Goal: Task Accomplishment & Management: Manage account settings

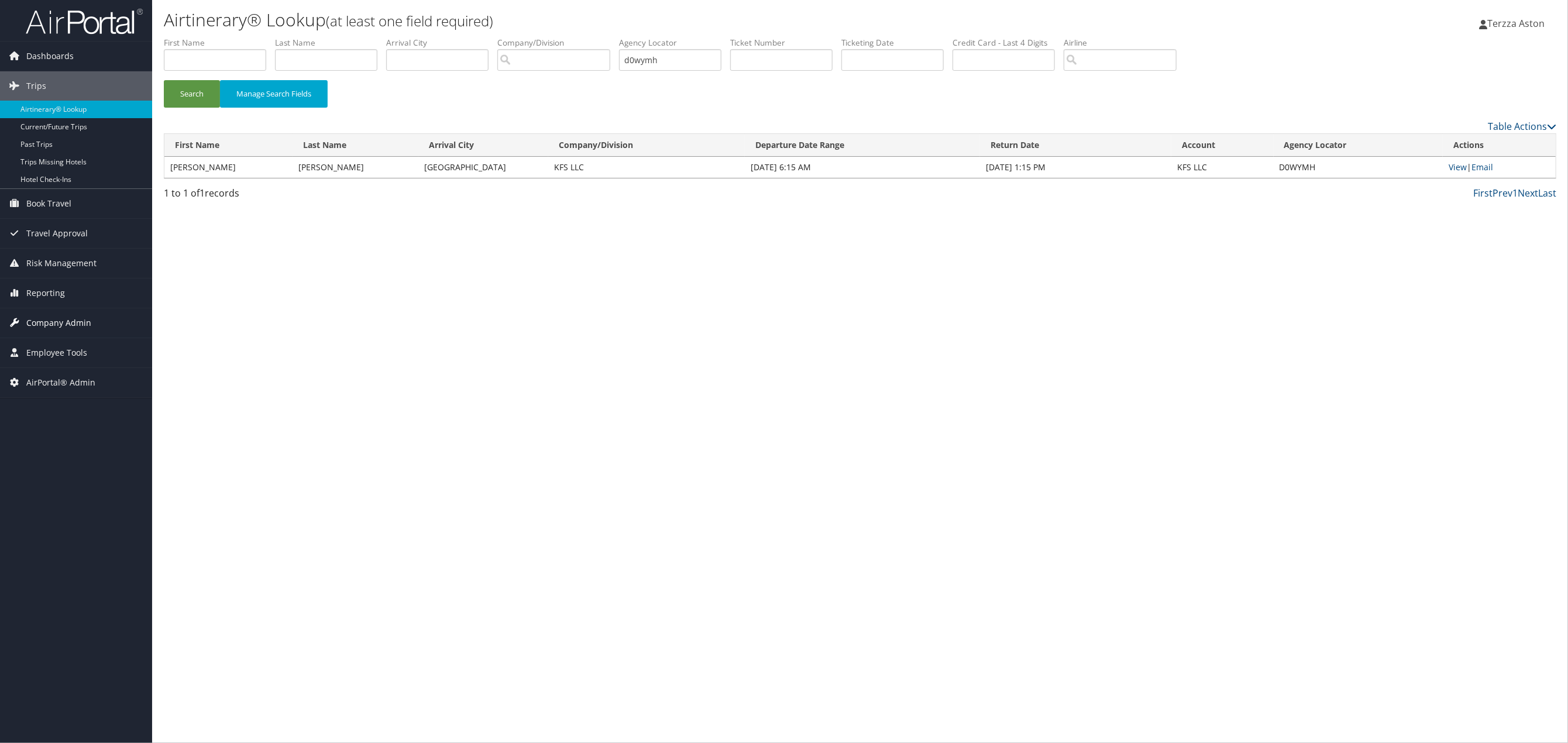
click at [50, 324] on span "Company Admin" at bounding box center [58, 322] width 65 height 29
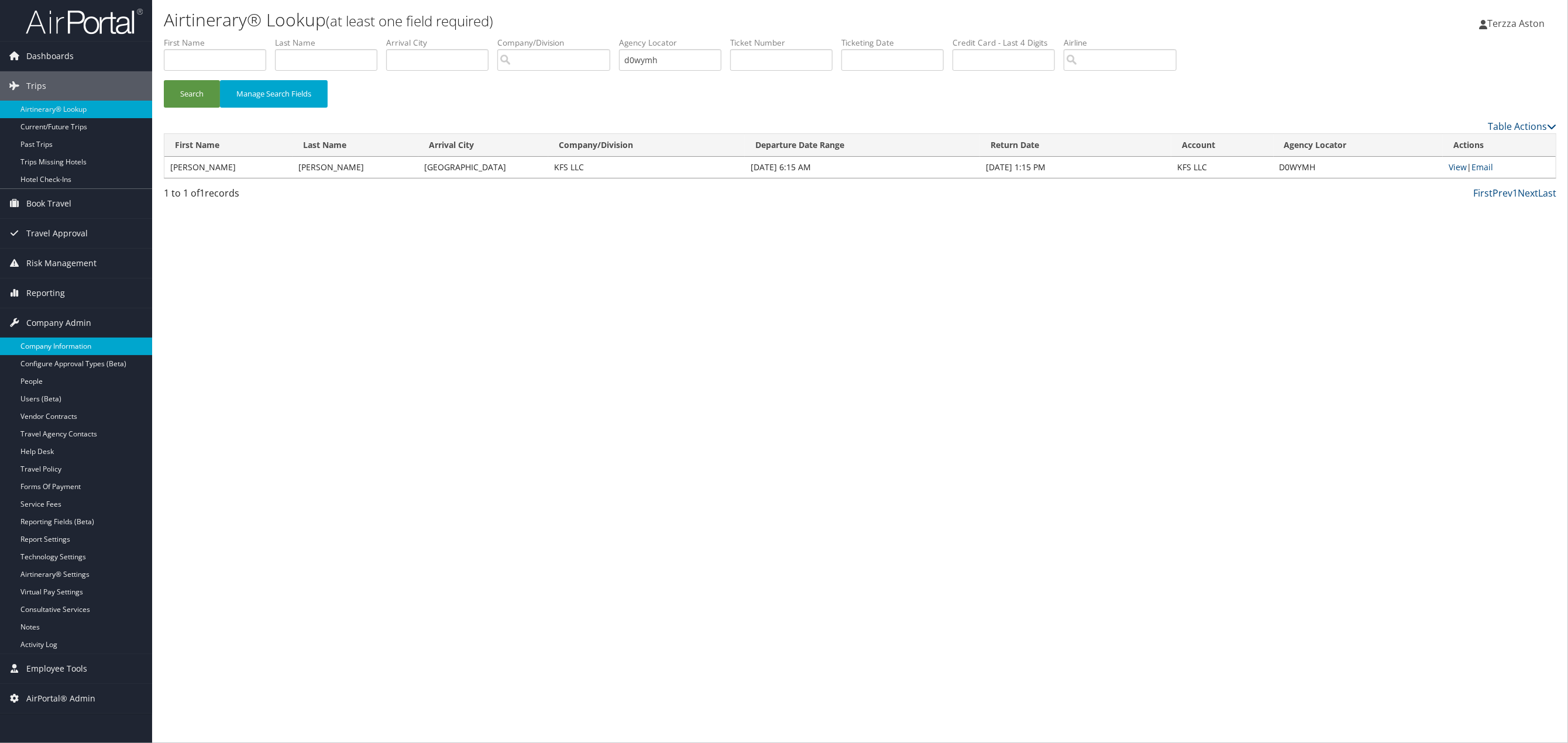
click at [48, 345] on link "Company Information" at bounding box center [76, 346] width 152 height 18
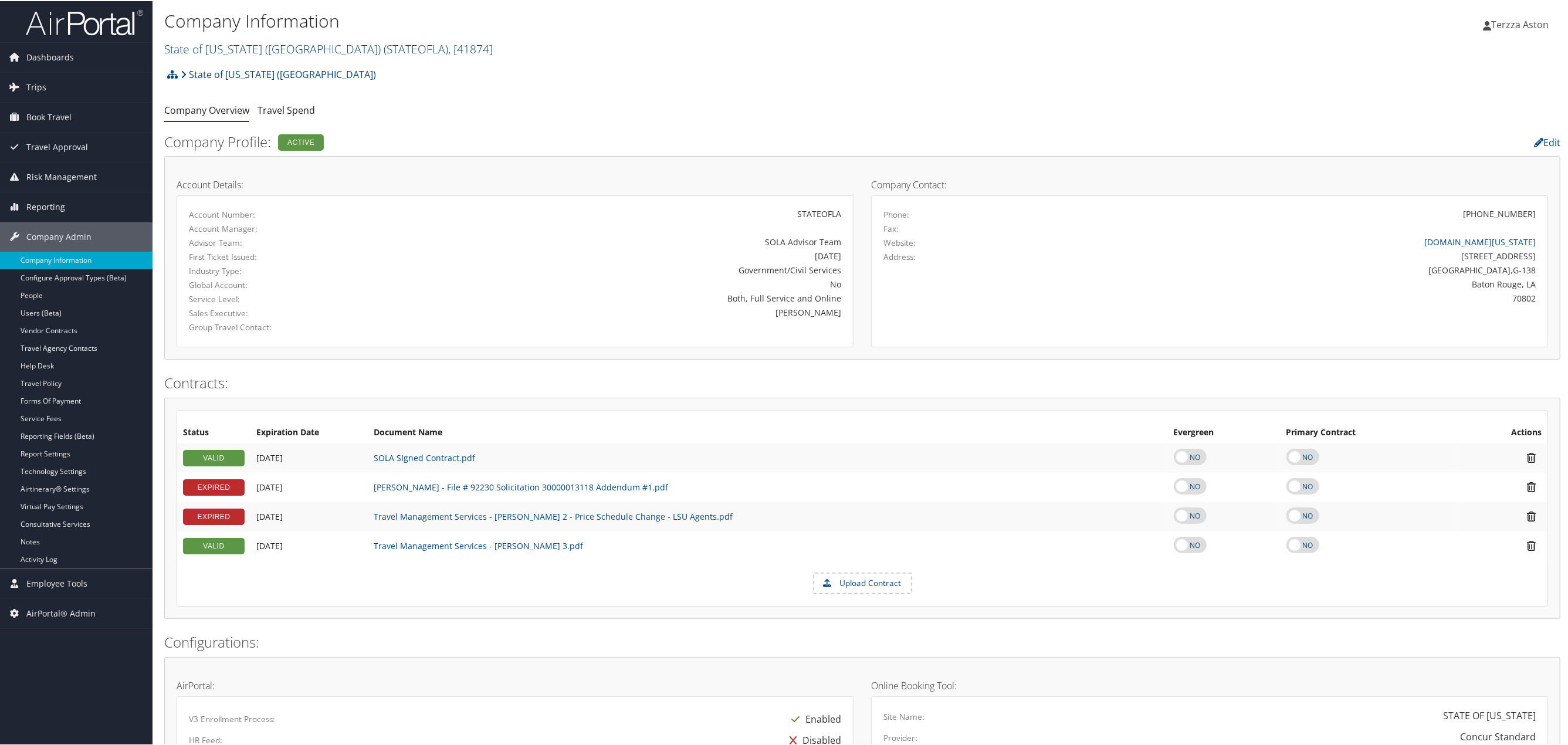
click at [243, 43] on link "State of Louisiana (SOLA) ( STATEOFLA ) , [ 41874 ]" at bounding box center [328, 48] width 328 height 16
click at [194, 72] on input "search" at bounding box center [242, 69] width 155 height 21
type input "q"
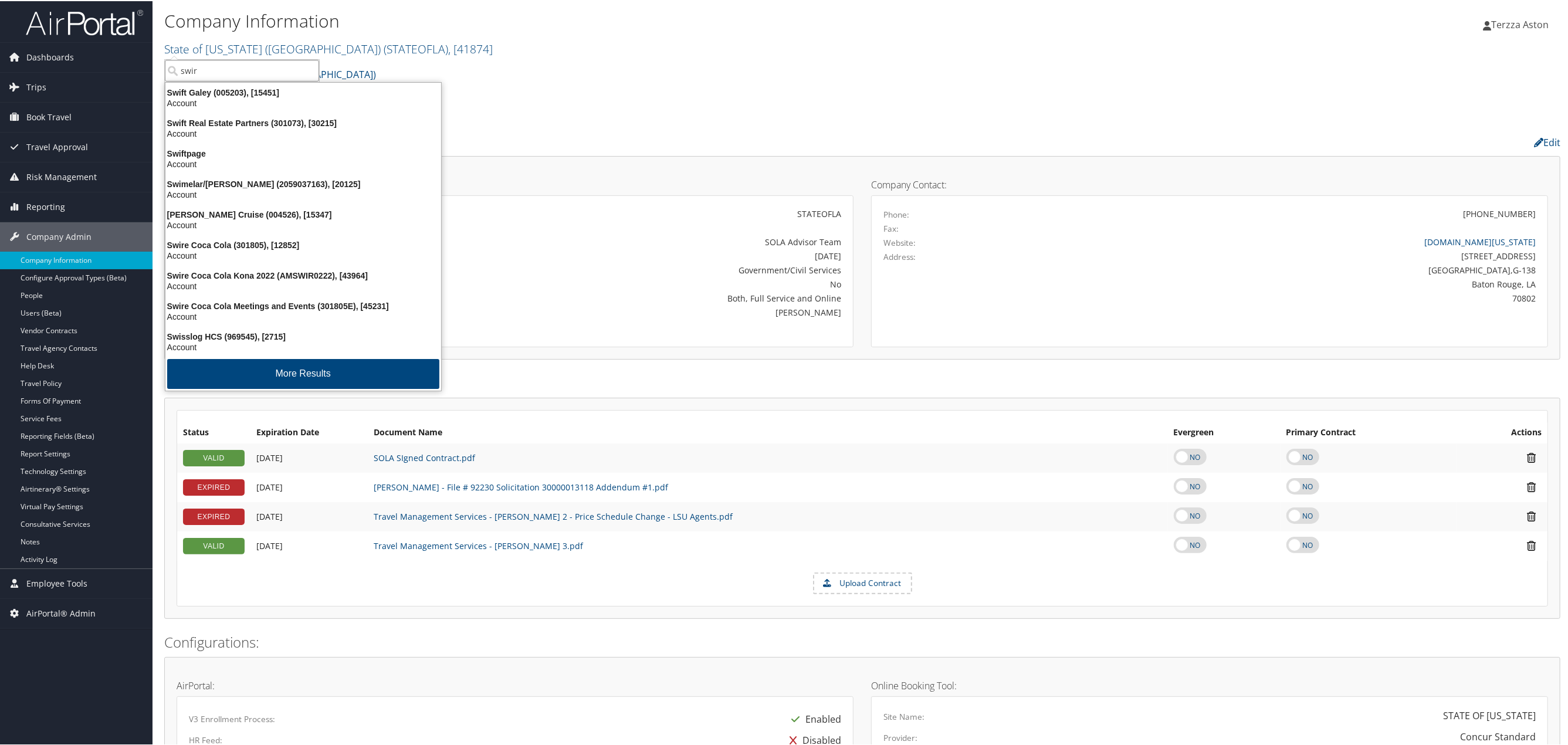
type input "swire"
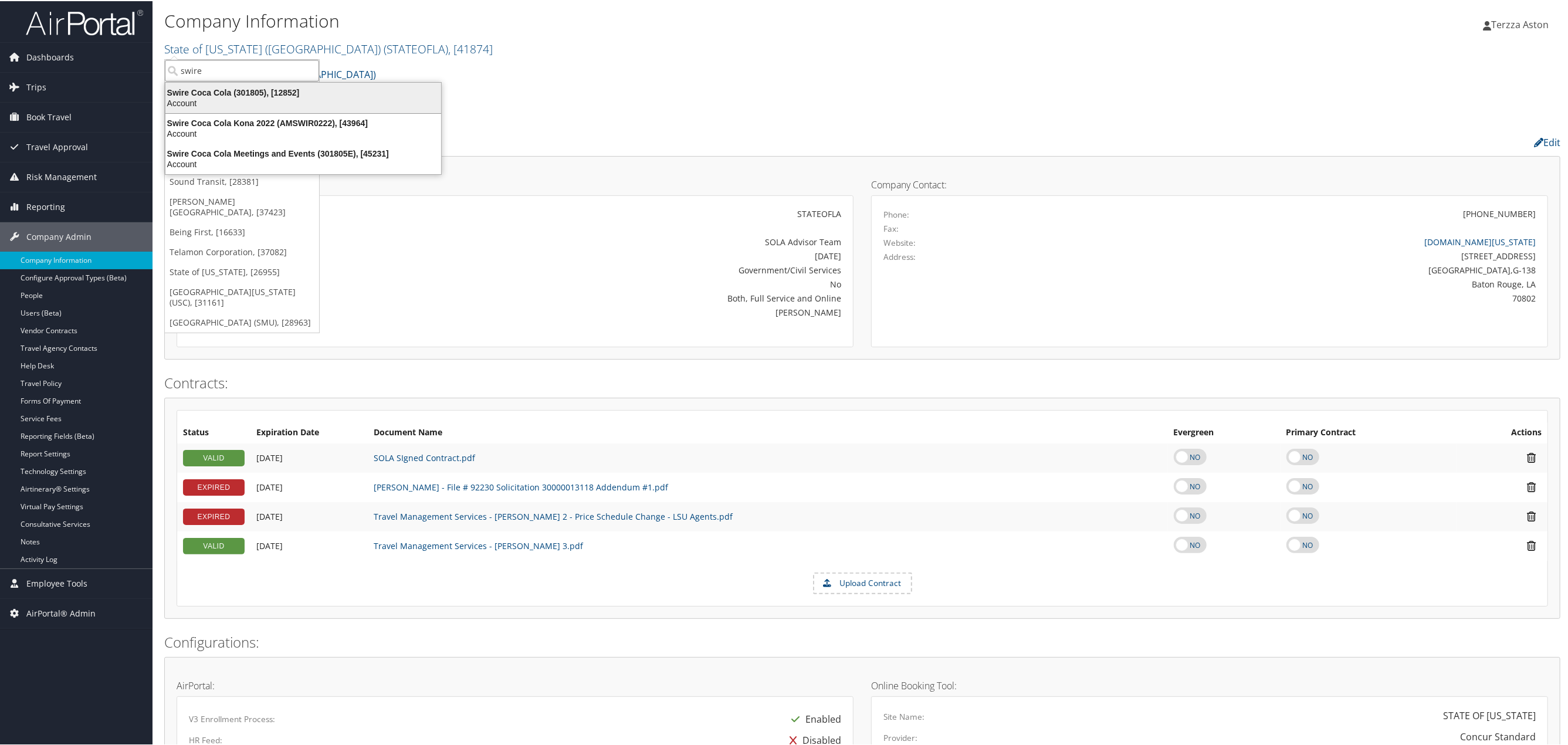
click at [204, 95] on div "Swire Coca Cola (301805), [12852]" at bounding box center [303, 91] width 290 height 11
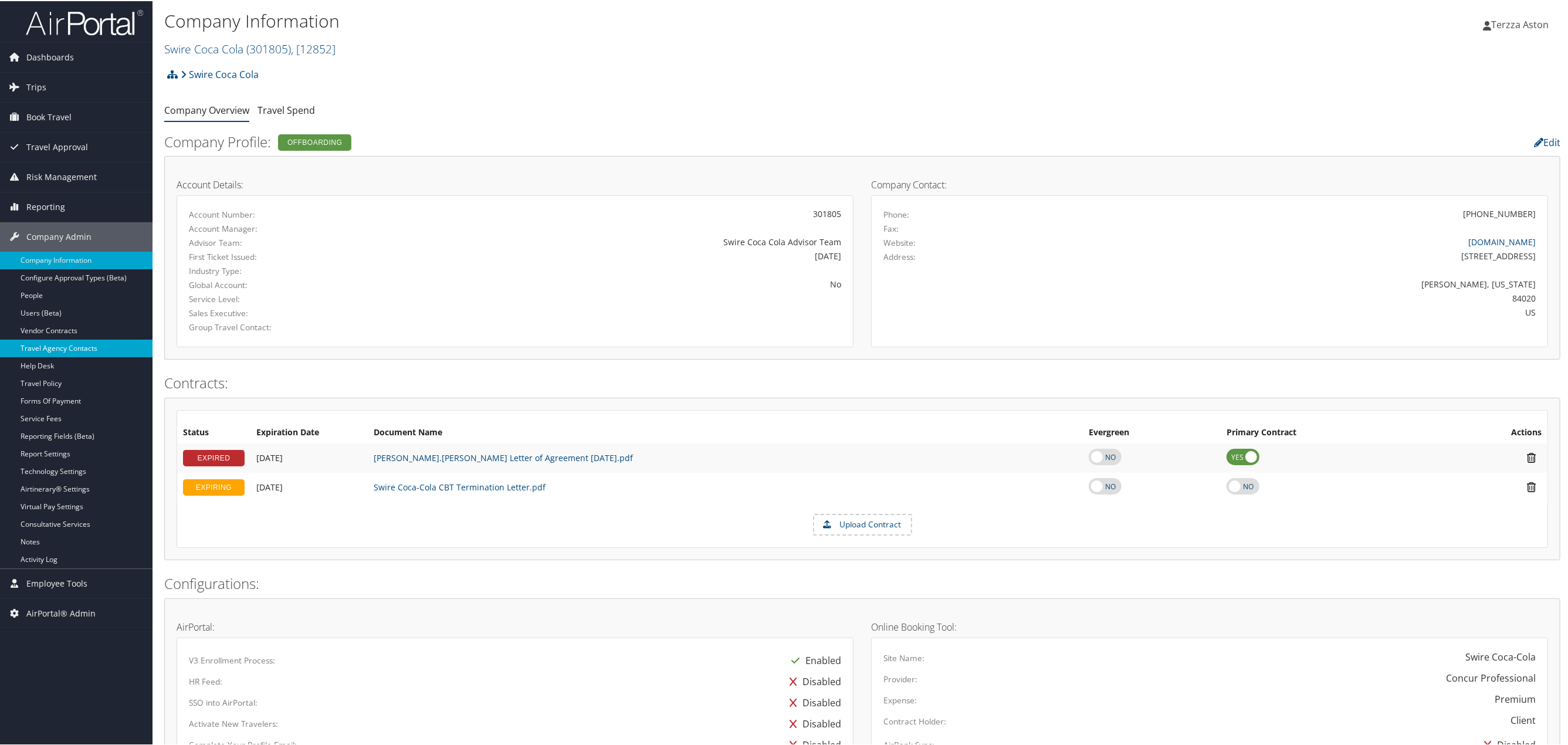
click at [56, 350] on link "Travel Agency Contacts" at bounding box center [76, 347] width 152 height 18
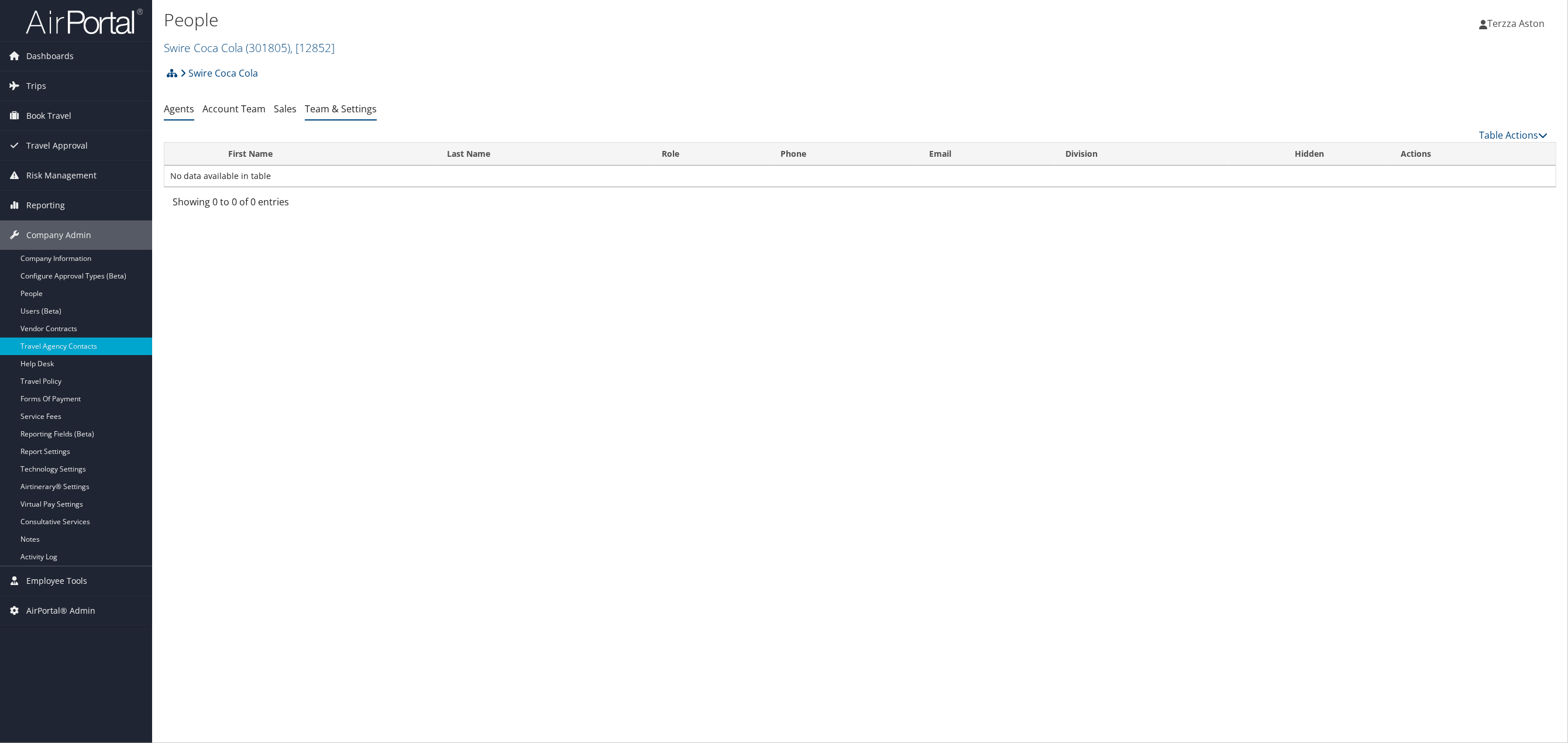
click at [352, 108] on link "Team & Settings" at bounding box center [340, 109] width 72 height 13
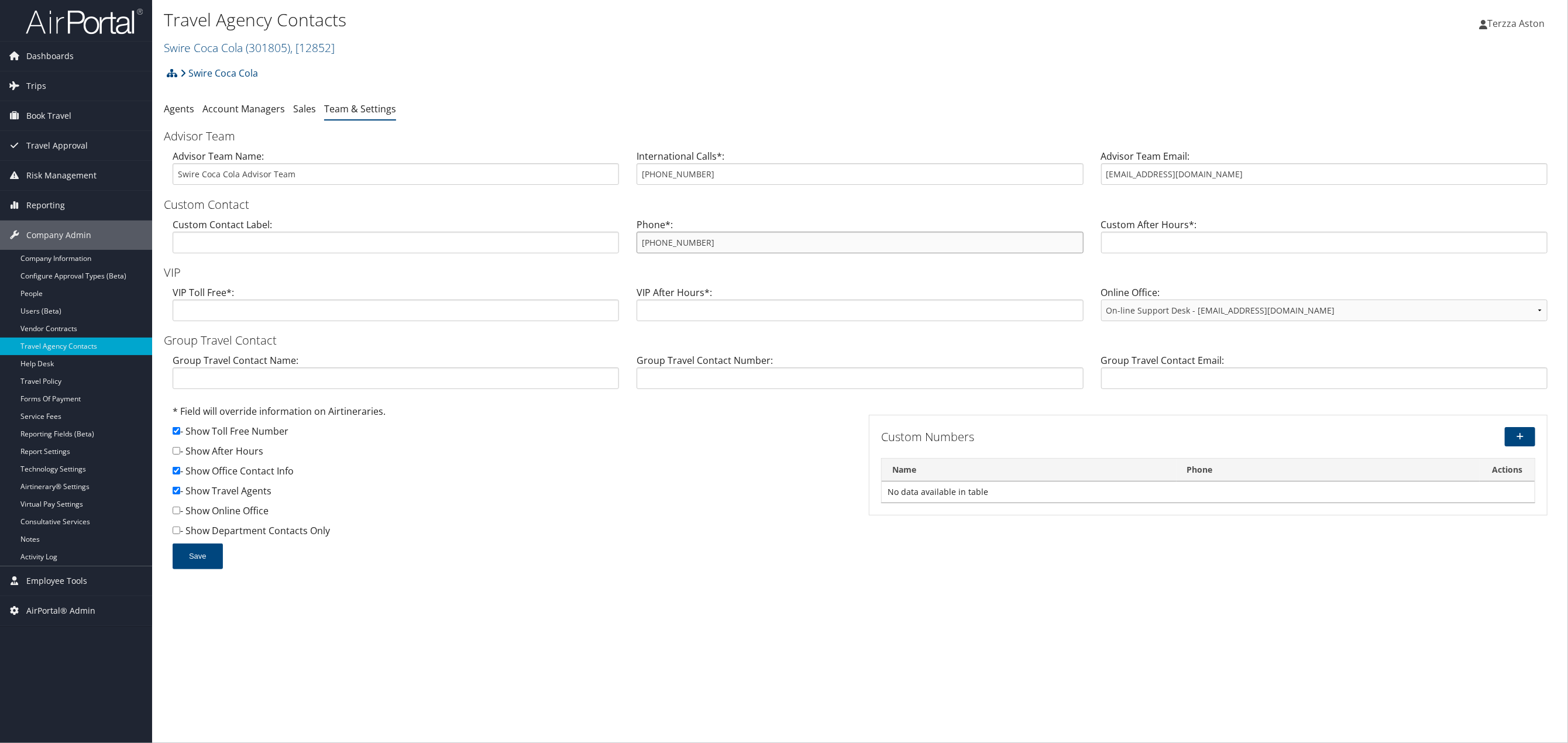
drag, startPoint x: 637, startPoint y: 241, endPoint x: 722, endPoint y: 242, distance: 85.0
click at [722, 242] on input "800-309-9280" at bounding box center [859, 242] width 447 height 21
click at [800, 82] on div "Swire Coca Cola Account Structure Swire Coca Cola (301805) OFFBOARDING Create C…" at bounding box center [860, 77] width 1393 height 31
drag, startPoint x: 642, startPoint y: 249, endPoint x: 706, endPoint y: 246, distance: 64.1
click at [706, 246] on input "800-309-9280" at bounding box center [859, 242] width 447 height 21
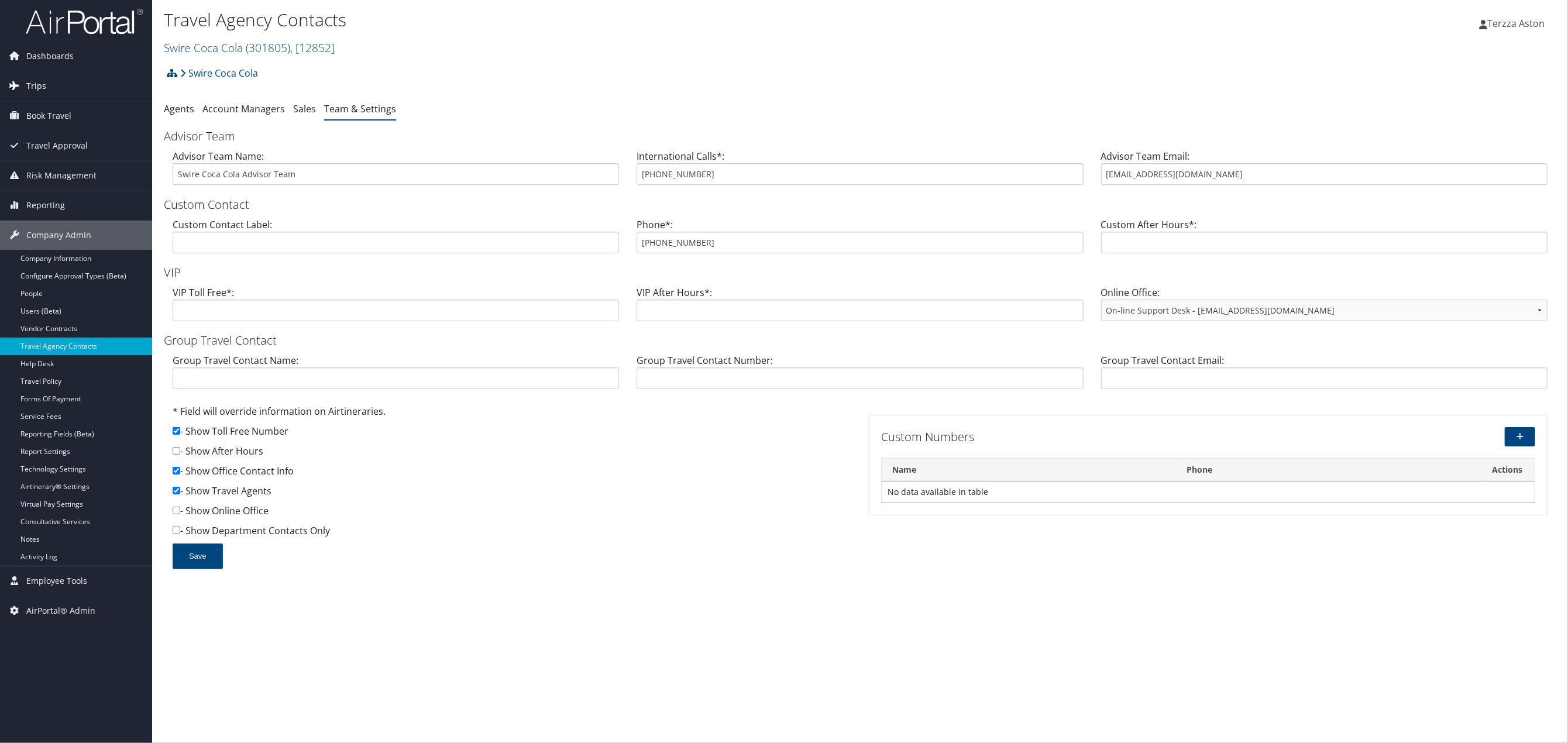
click at [40, 80] on span "Trips" at bounding box center [36, 86] width 20 height 29
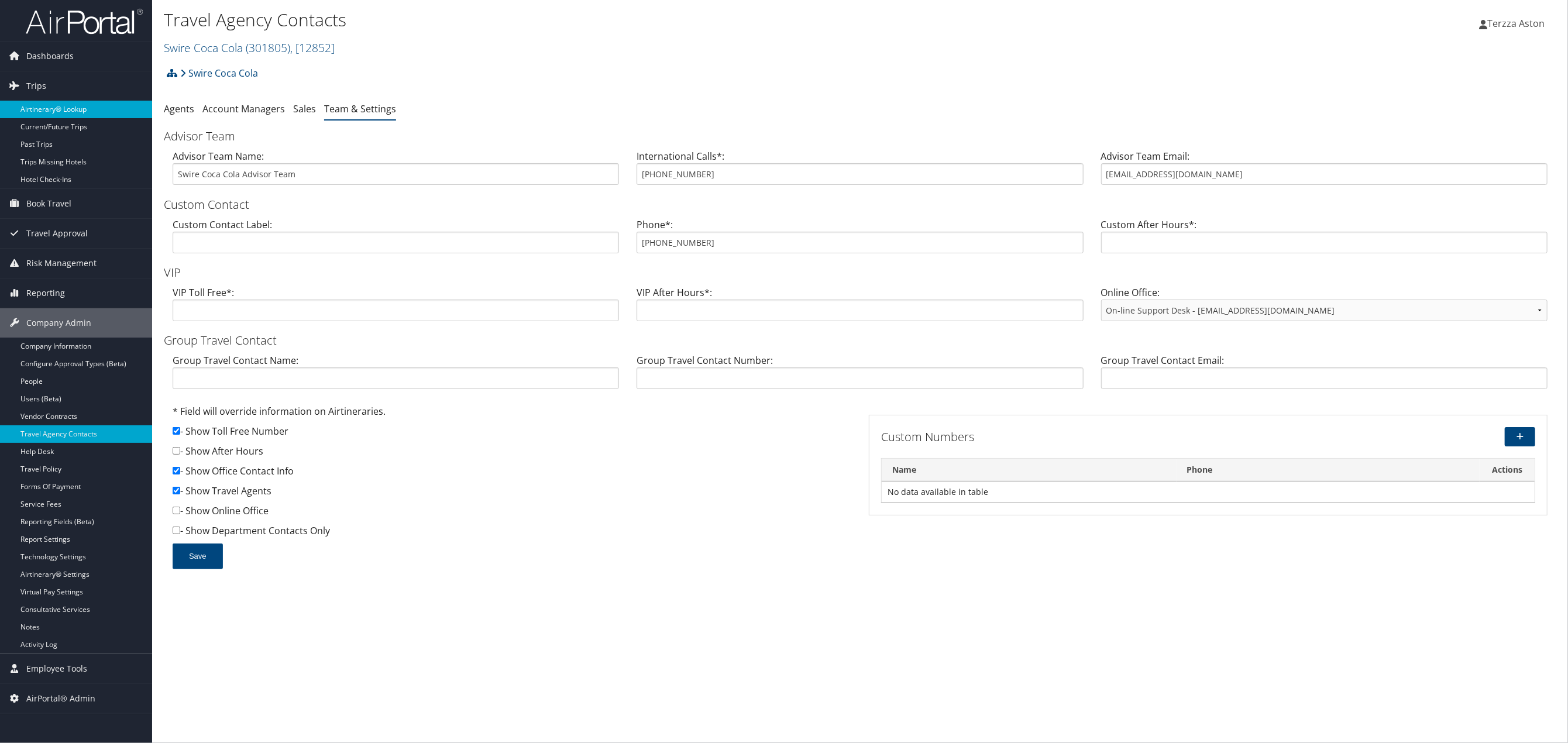
click at [52, 114] on link "Airtinerary® Lookup" at bounding box center [76, 109] width 152 height 18
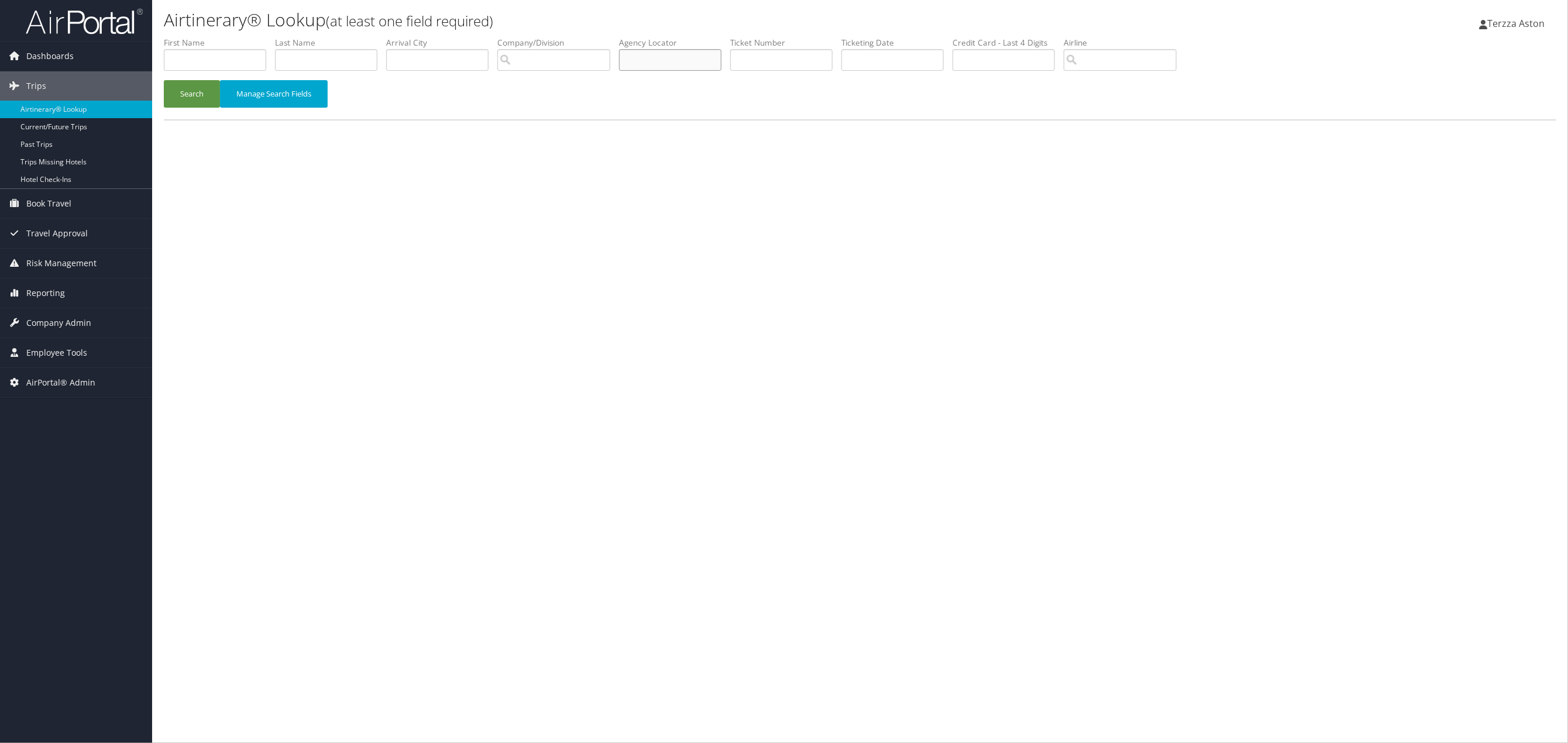
click at [663, 67] on input "text" at bounding box center [670, 60] width 102 height 21
type input "ckr45h"
click at [164, 80] on button "Search" at bounding box center [192, 94] width 56 height 28
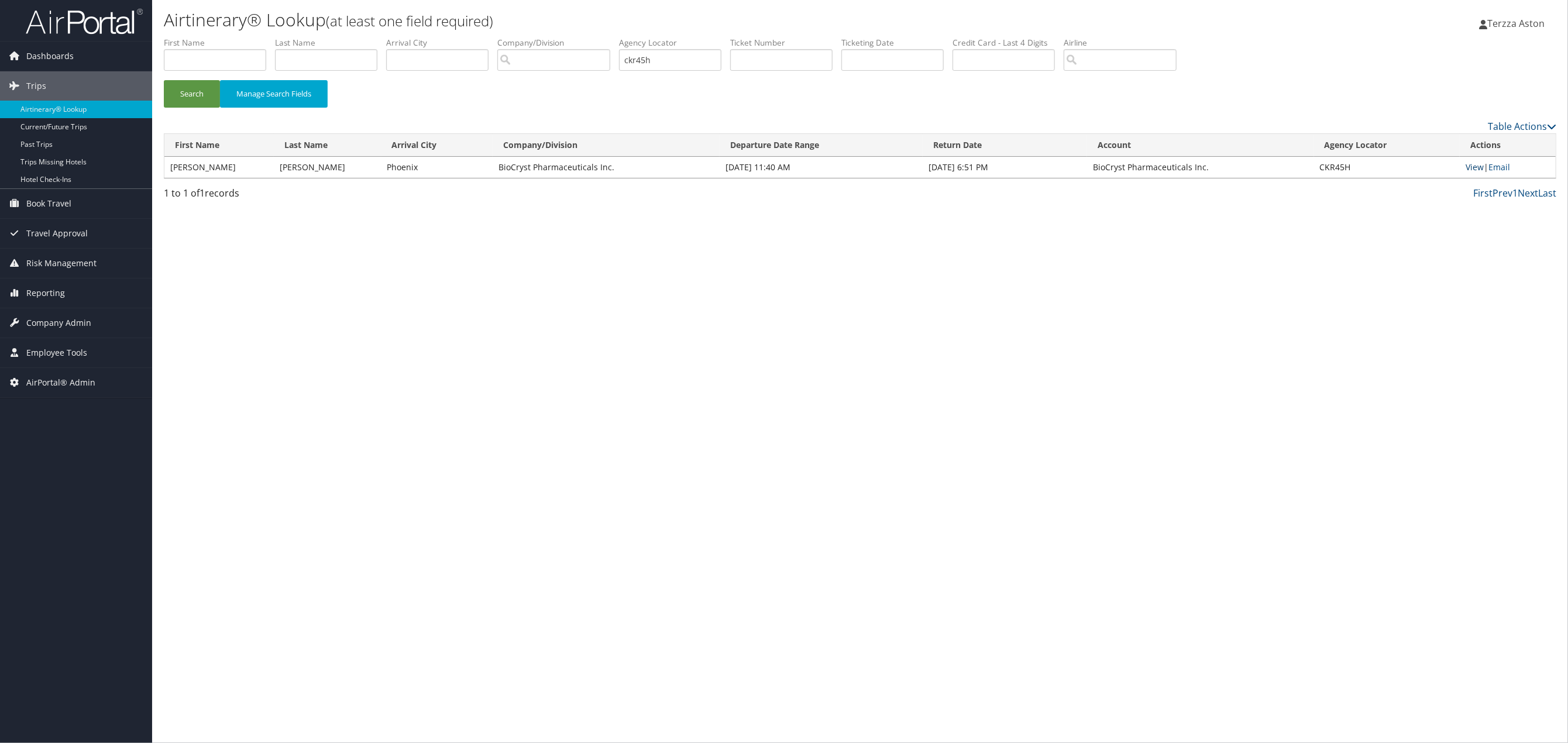
click at [1478, 168] on link "View" at bounding box center [1475, 167] width 18 height 11
click at [74, 324] on span "Company Admin" at bounding box center [58, 322] width 65 height 29
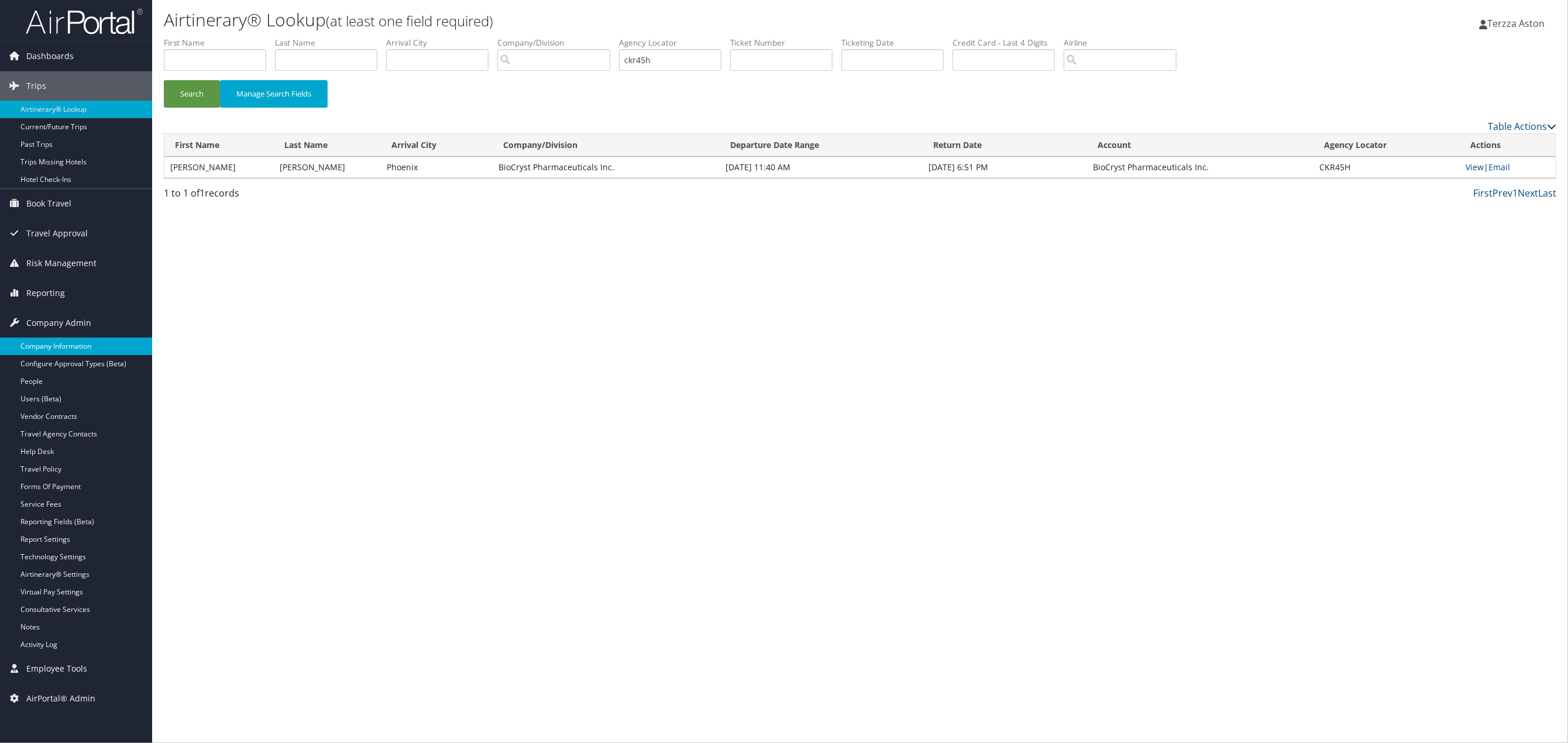
click at [70, 340] on link "Company Information" at bounding box center [76, 346] width 152 height 18
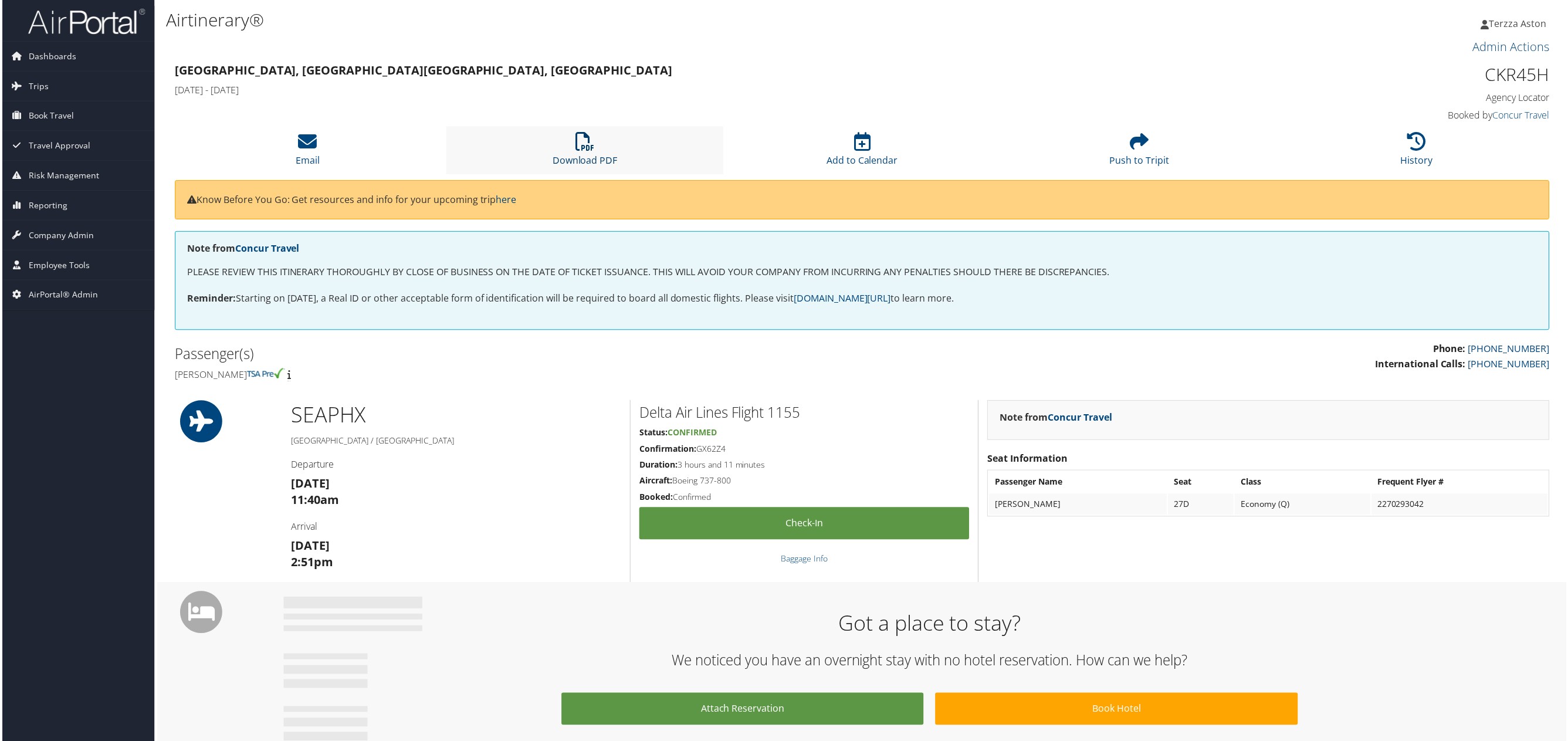
click at [582, 144] on icon at bounding box center [584, 142] width 19 height 19
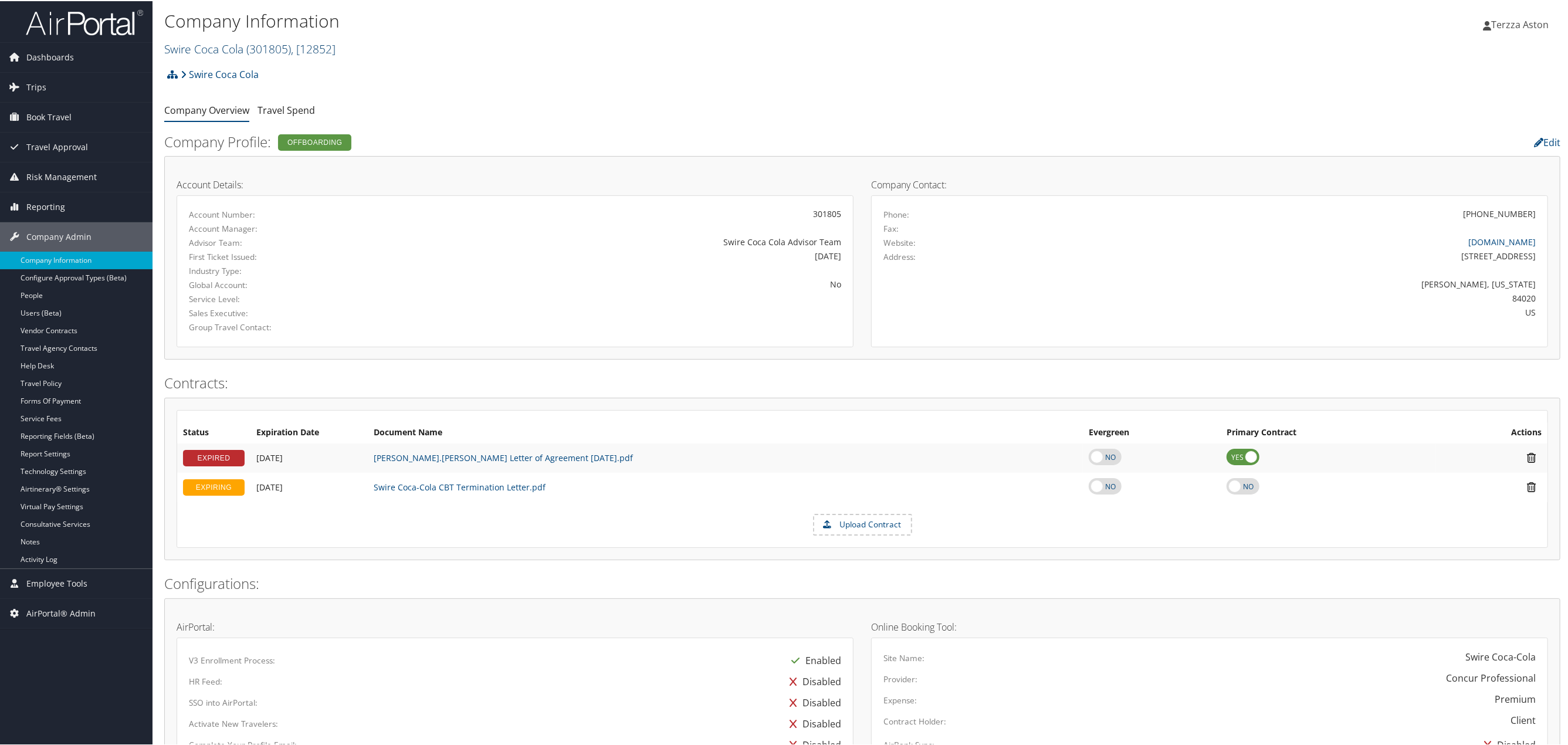
click at [281, 44] on span "( 301805 )" at bounding box center [268, 48] width 45 height 16
click at [211, 74] on input "search" at bounding box center [242, 69] width 155 height 21
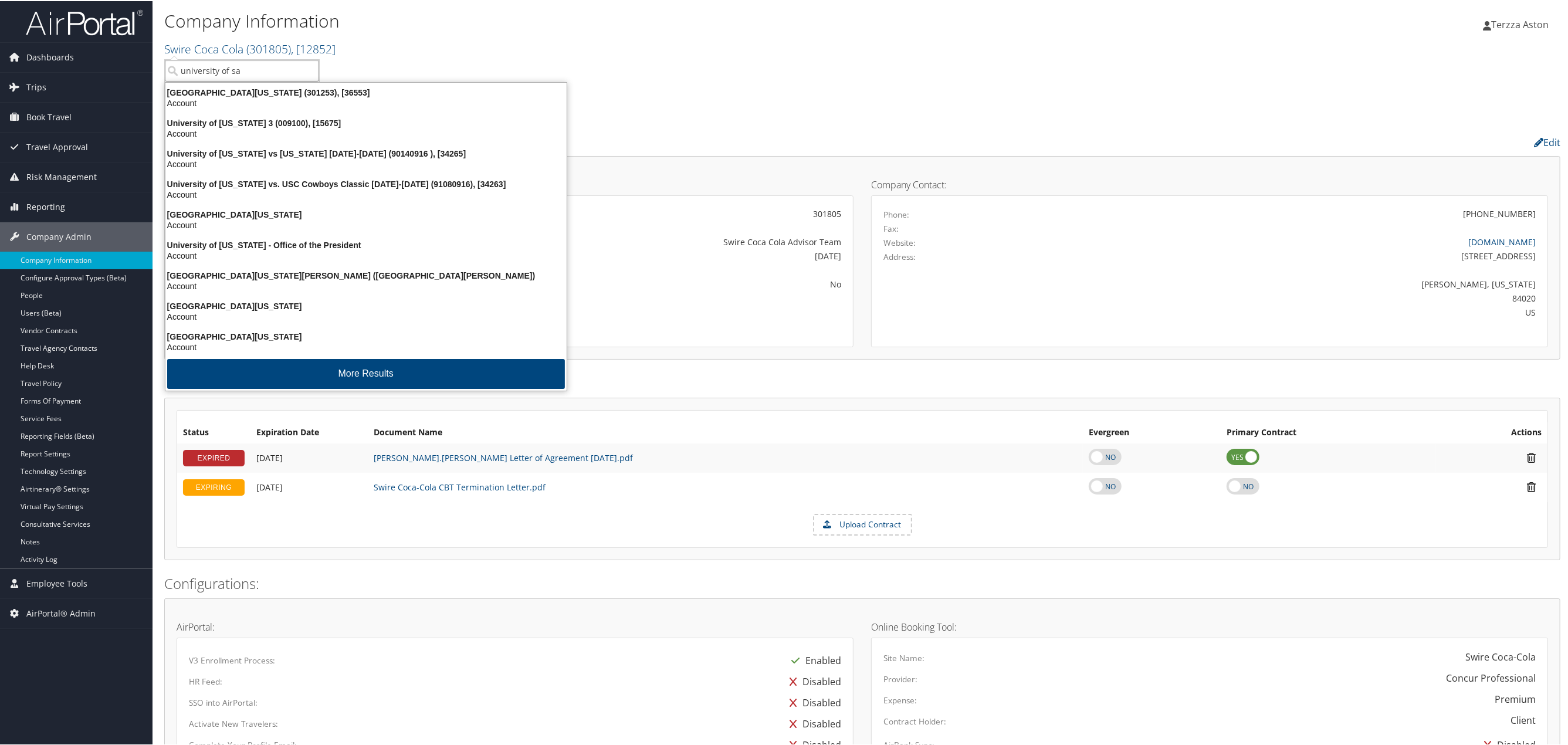
type input "university of san"
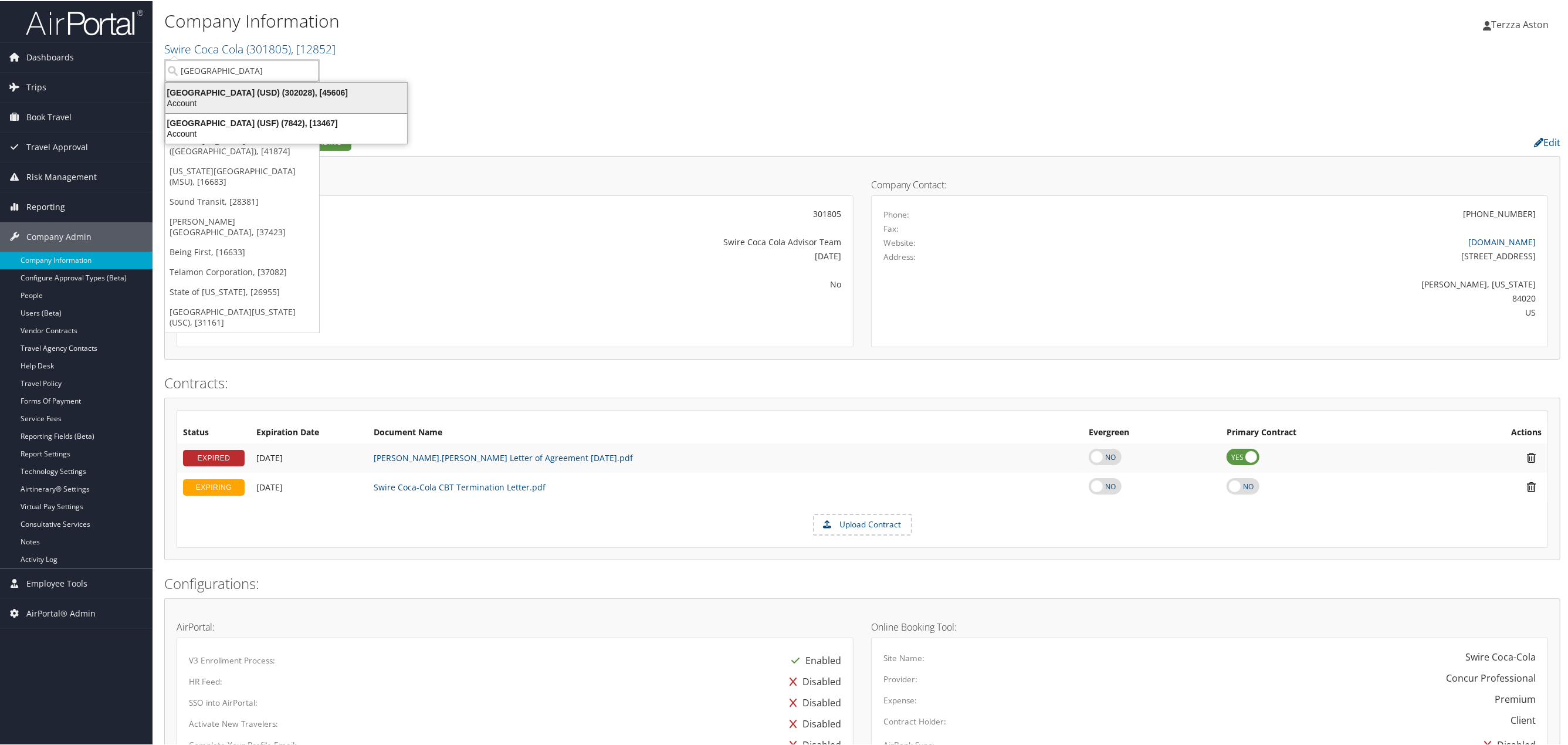
click at [207, 92] on div "University of San Diego (USD) (302028), [45606]" at bounding box center [286, 91] width 256 height 11
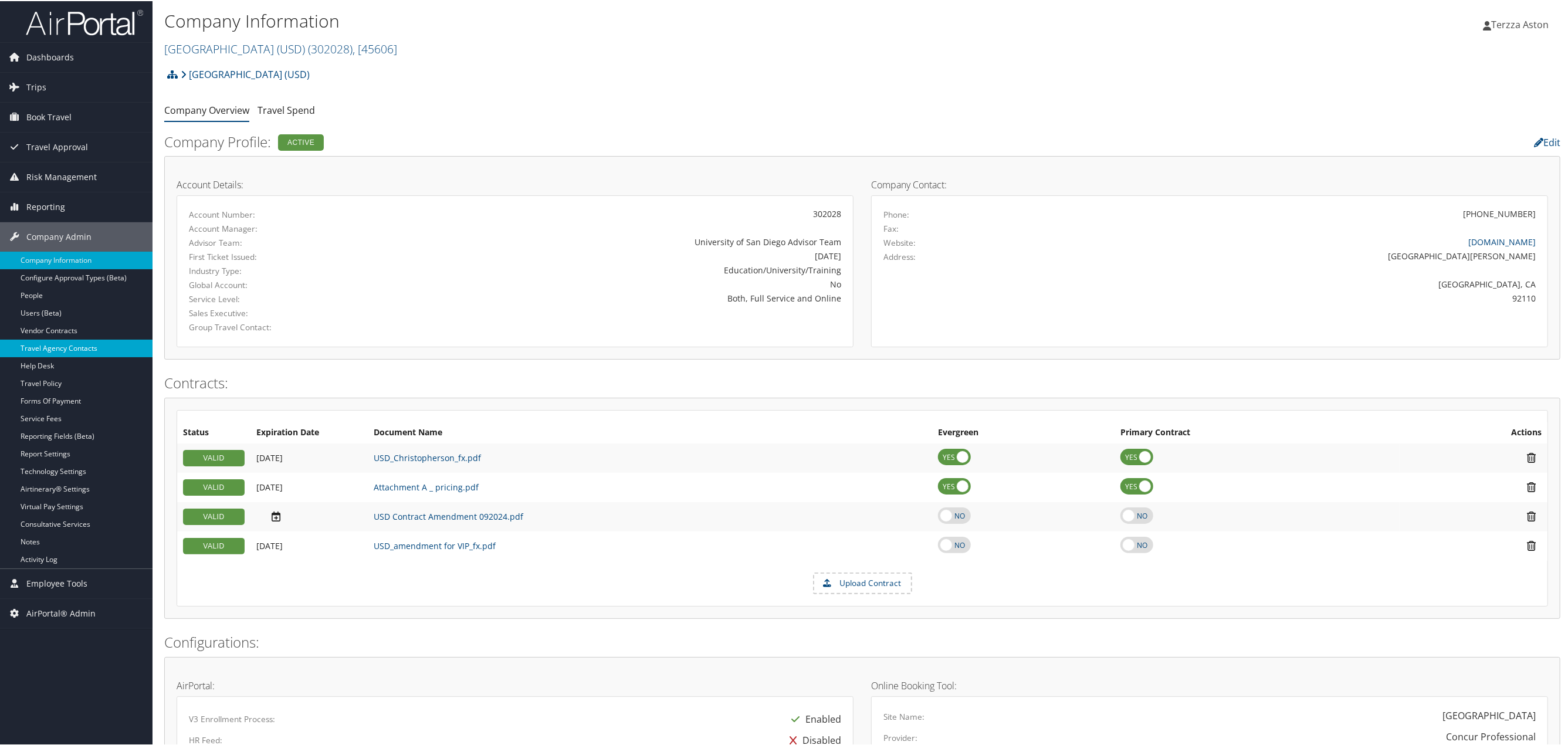
click at [66, 352] on link "Travel Agency Contacts" at bounding box center [76, 347] width 152 height 18
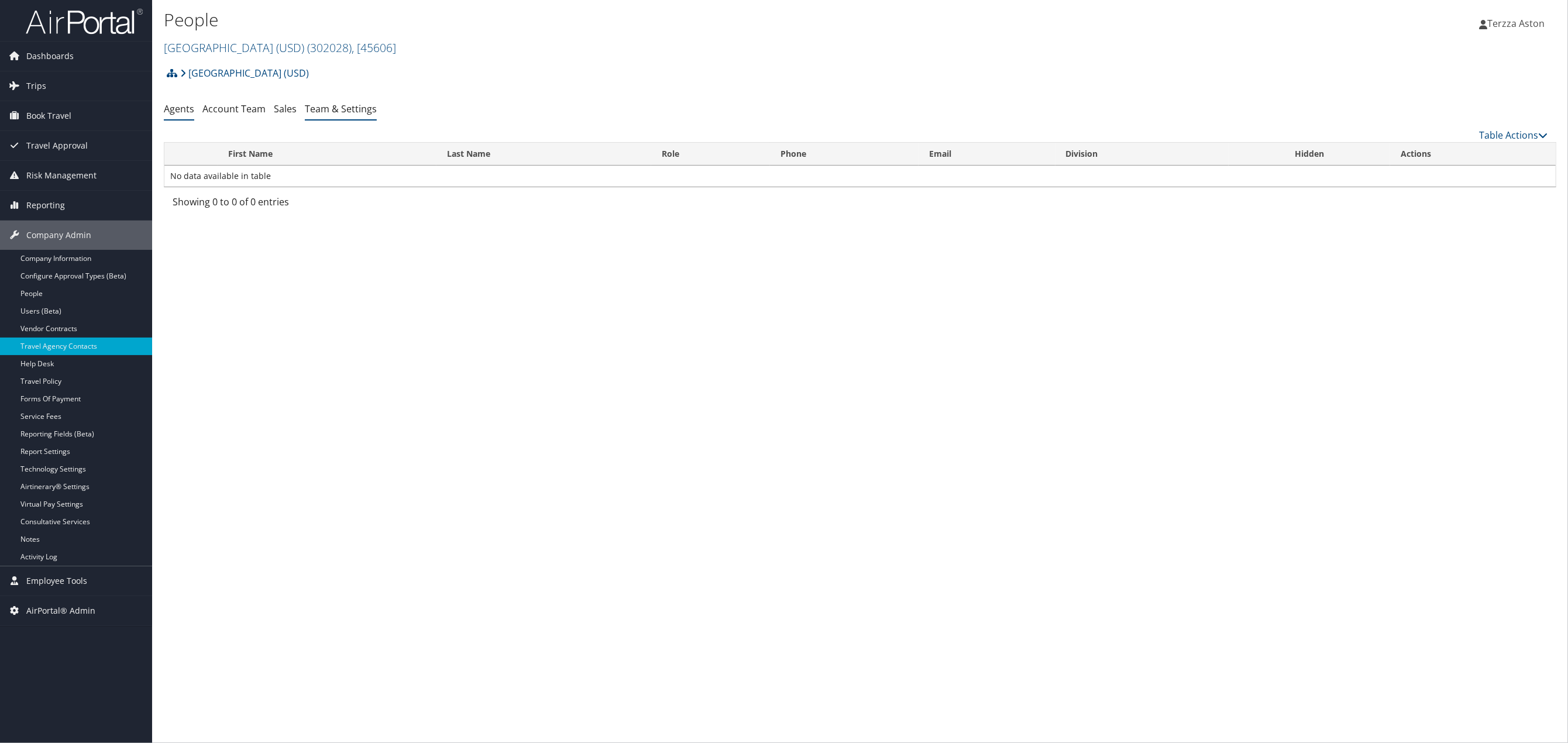
click at [352, 106] on link "Team & Settings" at bounding box center [340, 109] width 72 height 13
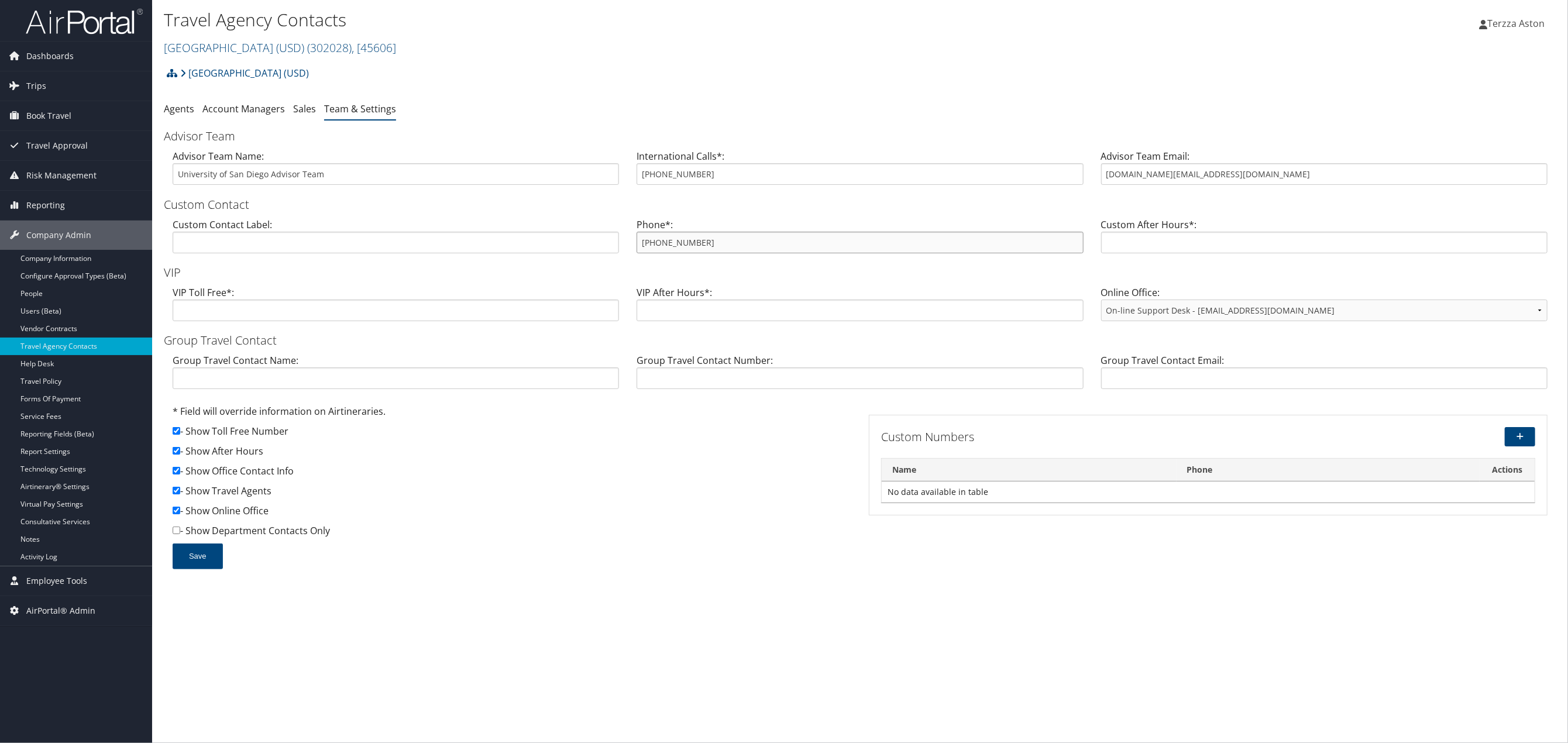
drag, startPoint x: 642, startPoint y: 249, endPoint x: 695, endPoint y: 243, distance: 53.3
click at [695, 243] on input "855-201-8667" at bounding box center [859, 242] width 447 height 21
click at [67, 253] on link "Company Information" at bounding box center [76, 259] width 152 height 18
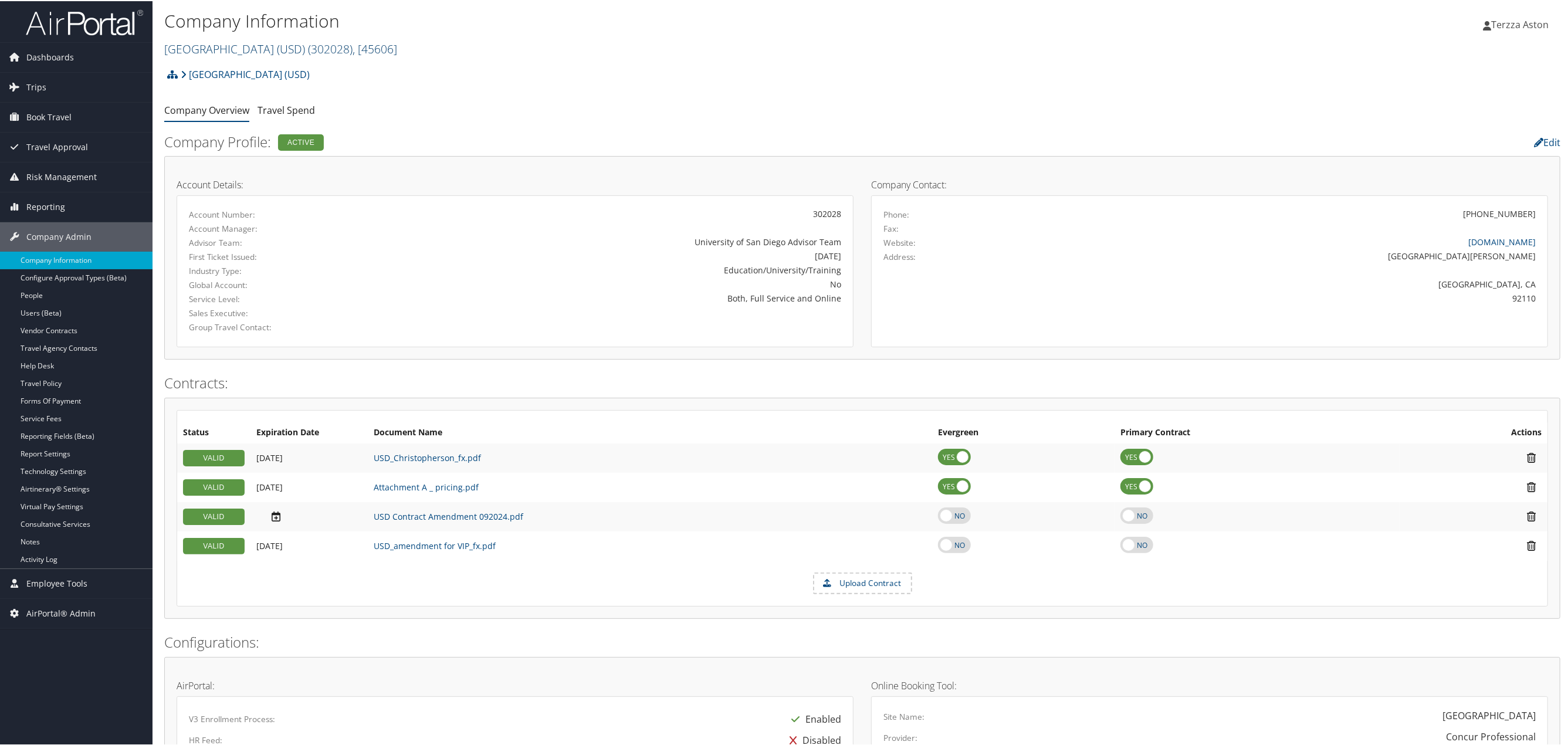
click at [343, 42] on span "( 302028 )" at bounding box center [330, 48] width 45 height 16
click at [219, 69] on input "search" at bounding box center [242, 69] width 155 height 21
type input "torch"
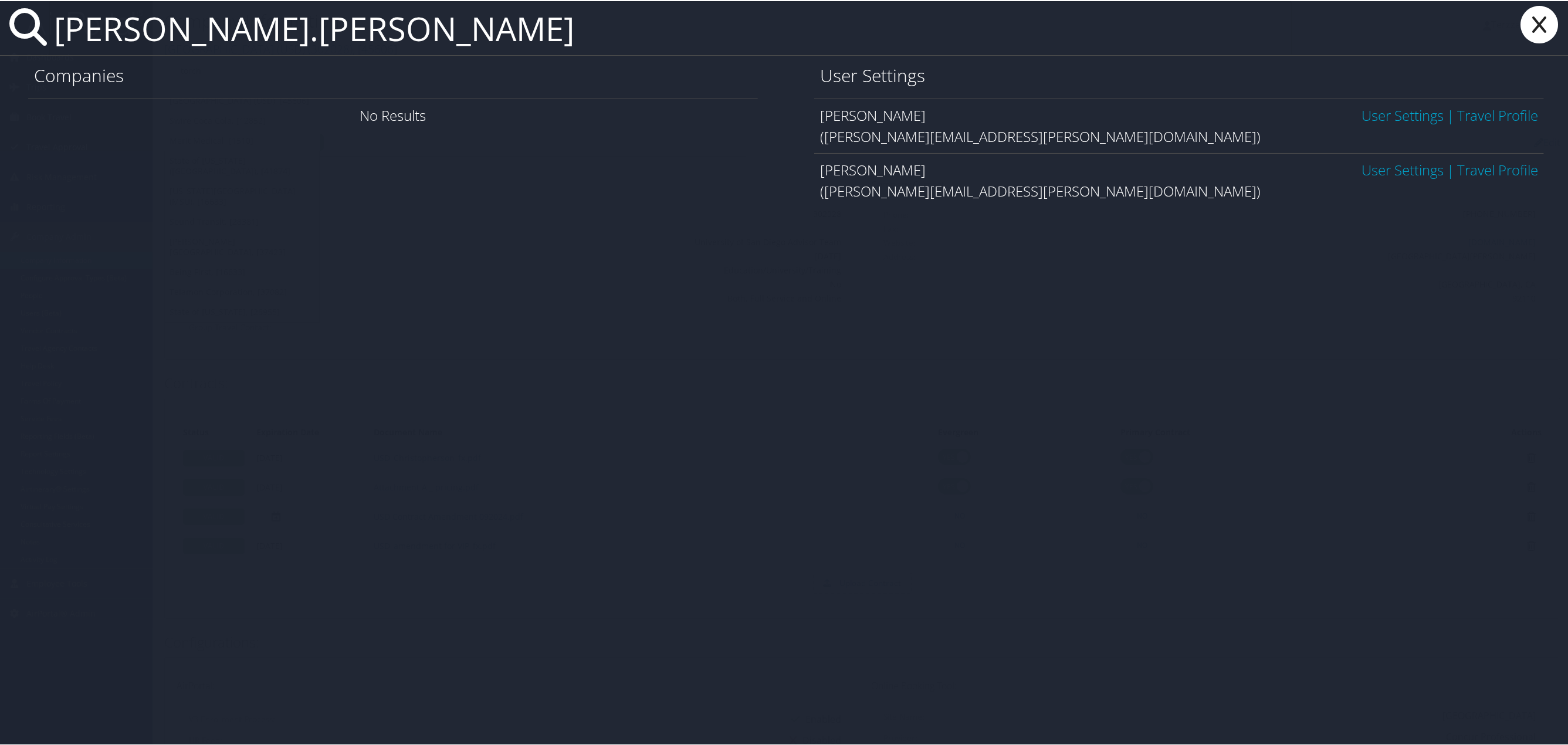
type input "todd.daniels"
click at [1399, 168] on link "User Settings" at bounding box center [1402, 168] width 82 height 19
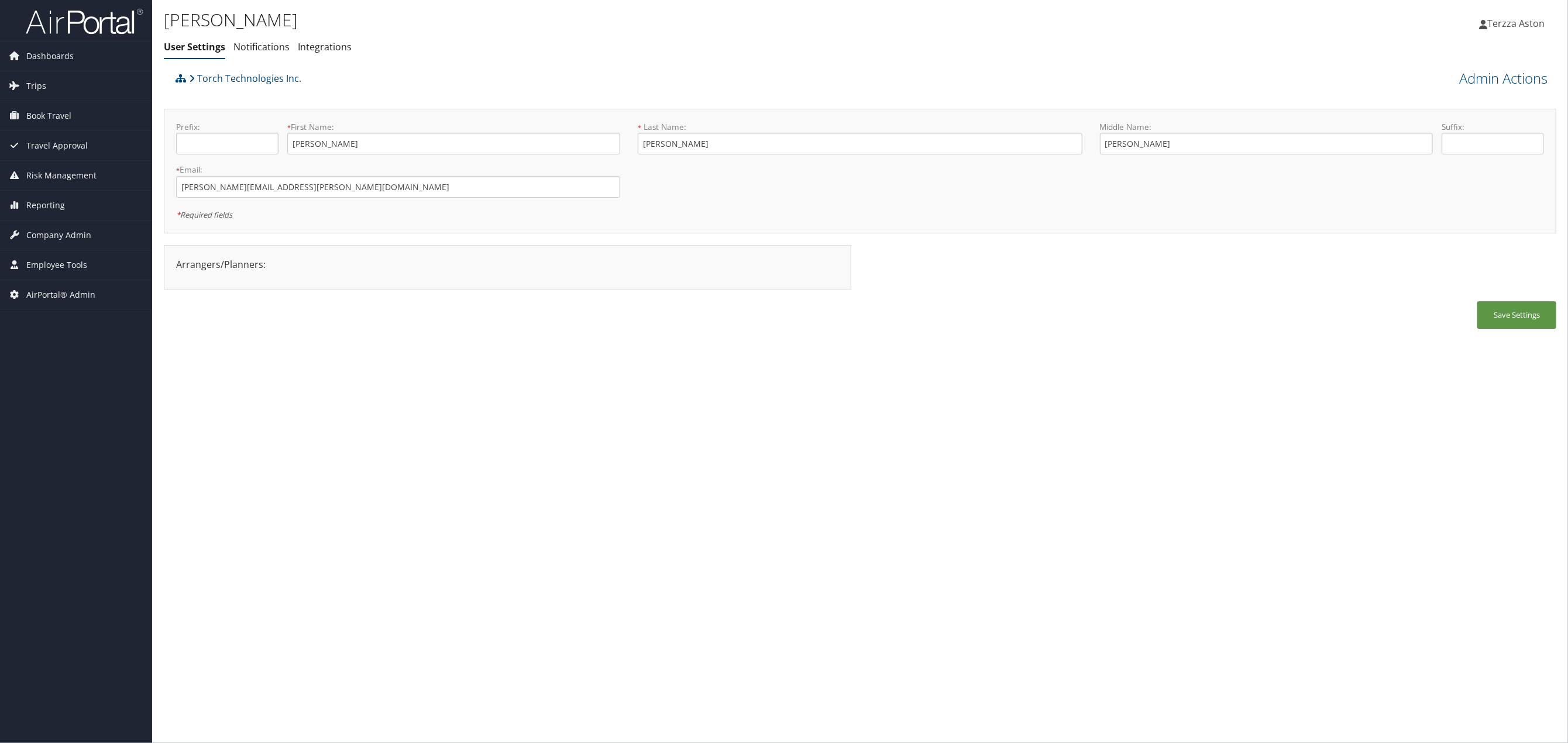
click at [1513, 67] on div "Admin Actions View Profile Reset User's Password Confirm Reset User's Password …" at bounding box center [1382, 77] width 348 height 21
click at [1522, 77] on link "Admin Actions" at bounding box center [1503, 78] width 88 height 20
click at [1462, 136] on link "User Technology Settings" at bounding box center [1470, 140] width 154 height 20
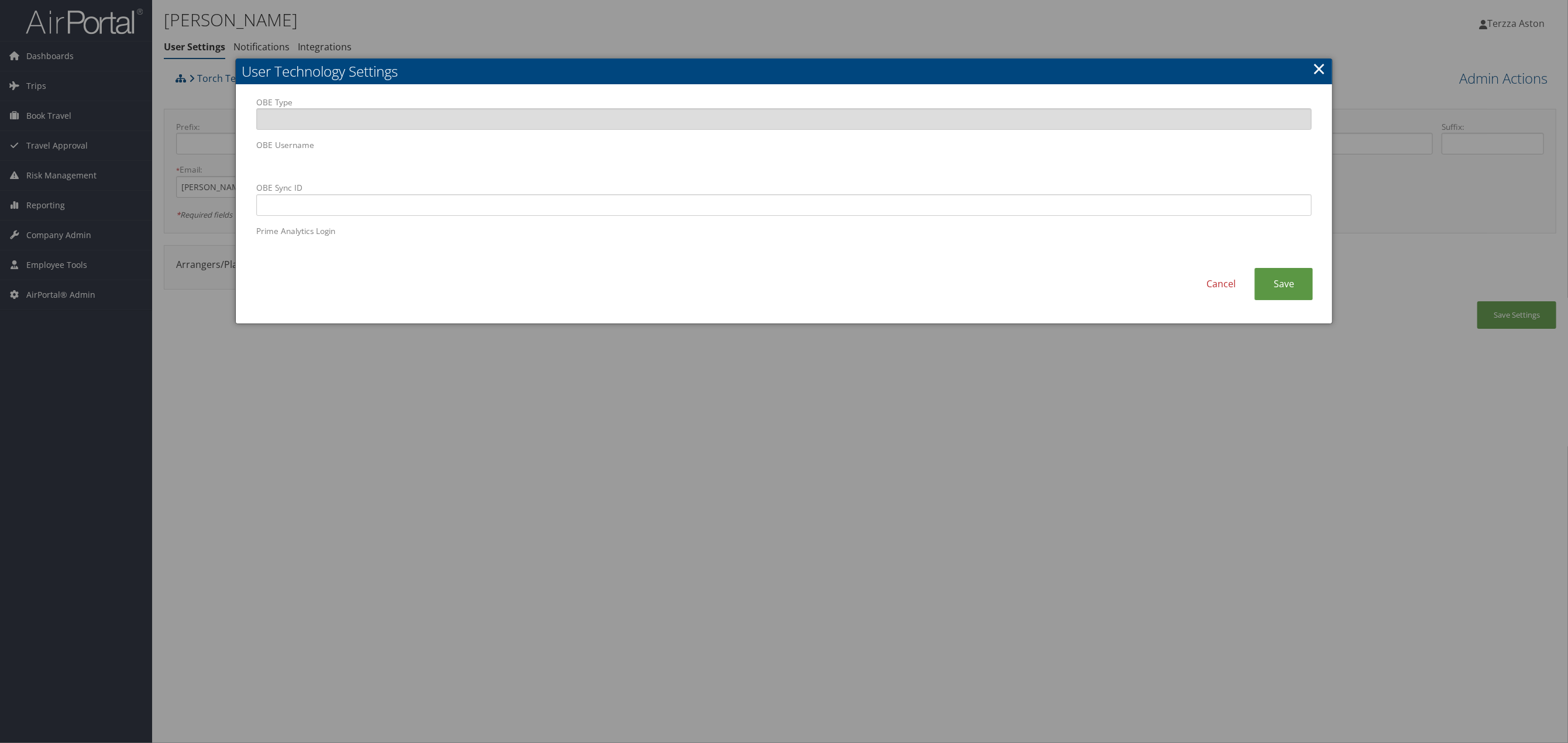
click at [454, 494] on div at bounding box center [784, 372] width 1568 height 743
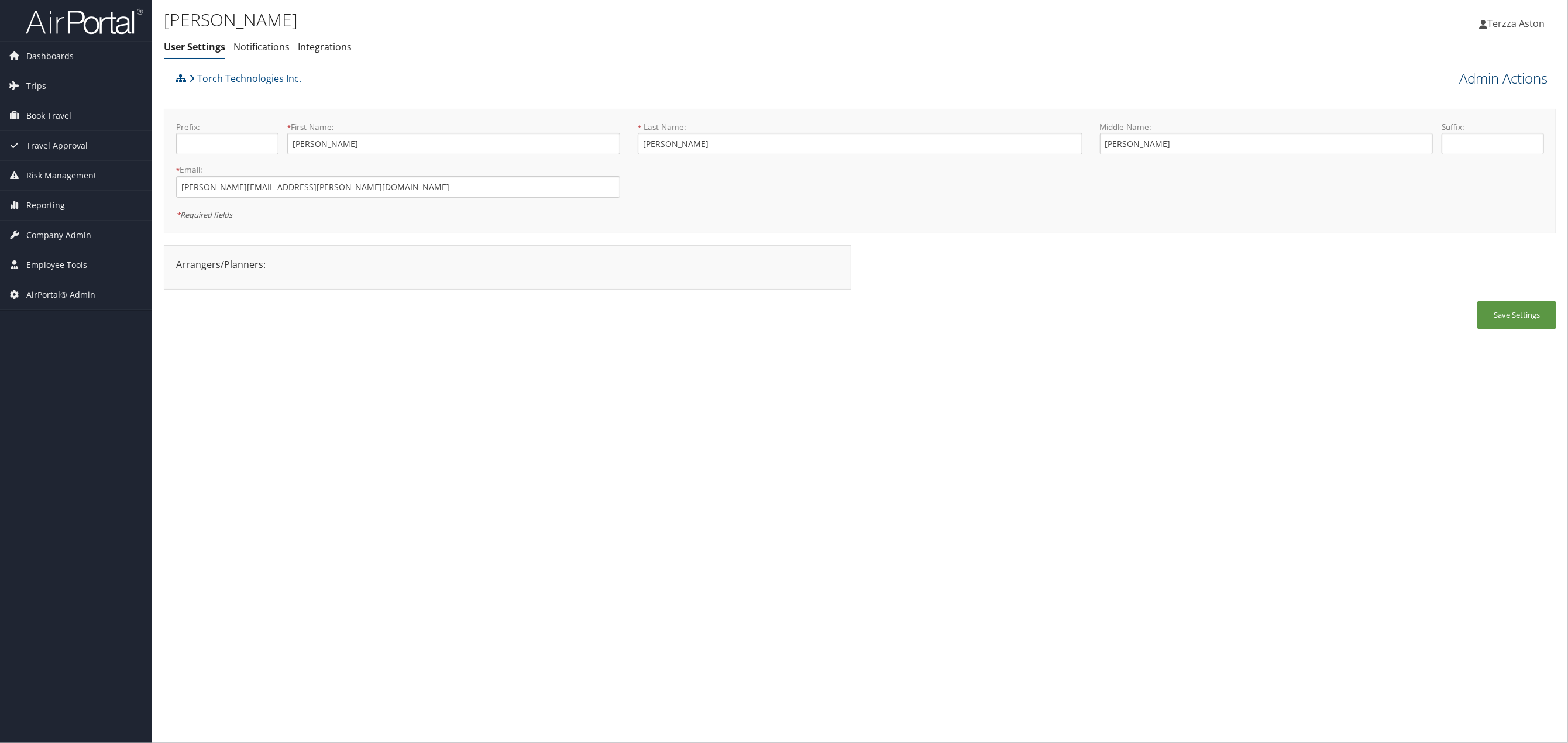
click at [1518, 75] on link "Admin Actions" at bounding box center [1503, 78] width 88 height 20
click at [1437, 133] on link "User Technology Settings" at bounding box center [1470, 140] width 154 height 20
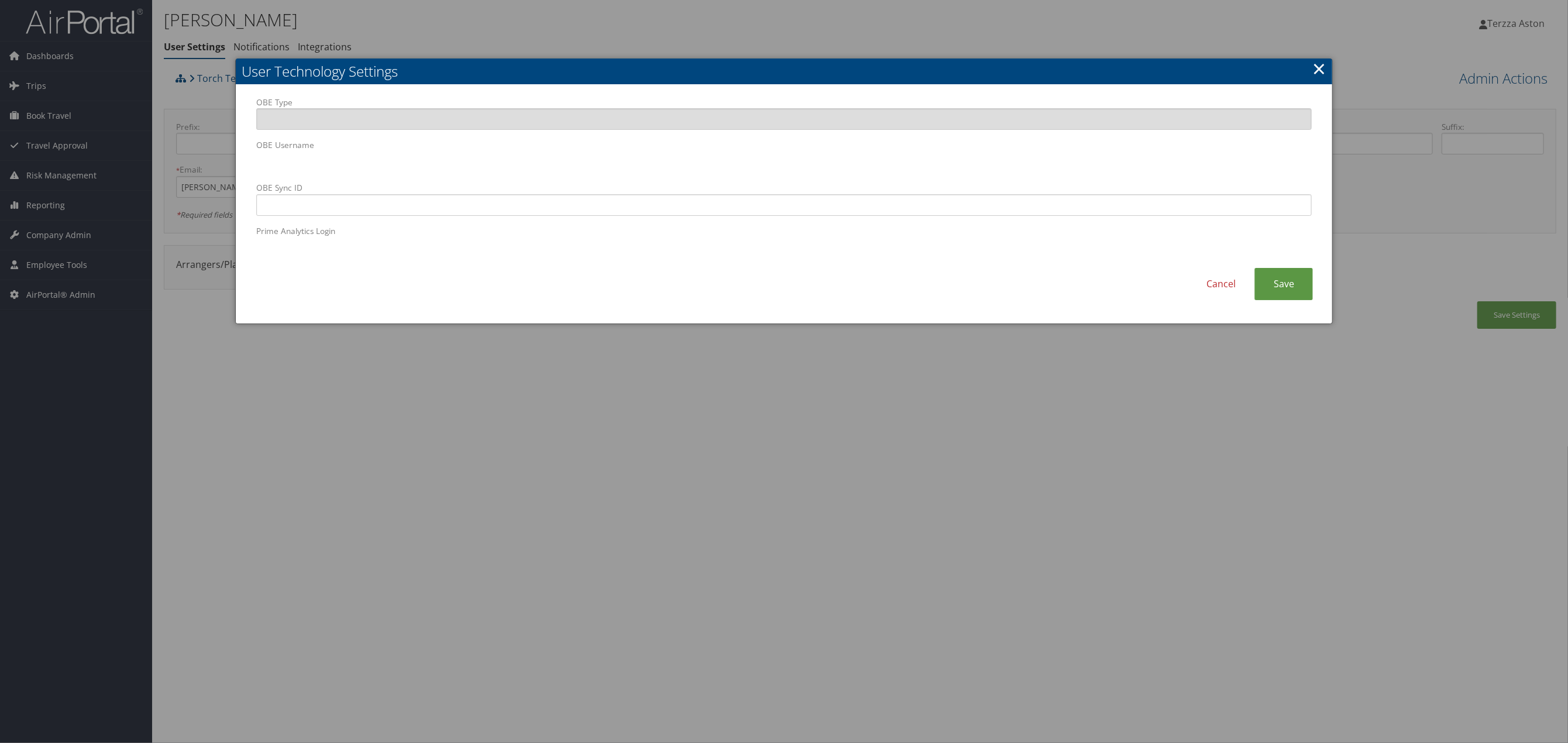
click at [148, 151] on body "Menu Dashboards ► AirPortal 360™ (Manager) AirPortal 360™ (Agent) My Travel Das…" at bounding box center [784, 372] width 1568 height 743
click at [490, 202] on input "OBE Sync ID" at bounding box center [784, 205] width 1055 height 21
paste input "todd.daniels@torchtechnologies.com"
type input "todd.daniels@torchtechnologies.com"
click at [1273, 286] on link "Save" at bounding box center [1283, 283] width 58 height 32
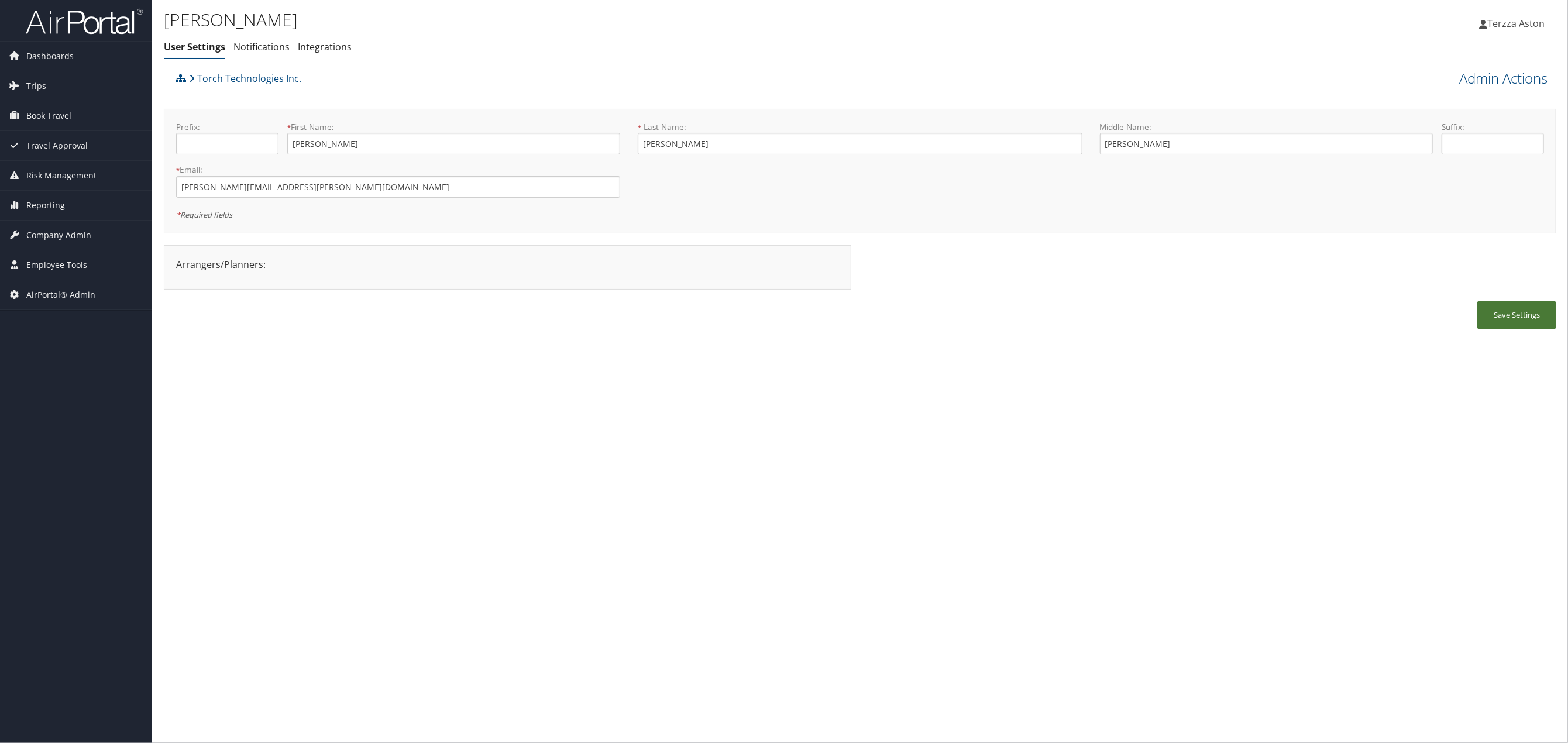
click at [1506, 316] on button "Save Settings" at bounding box center [1516, 315] width 79 height 28
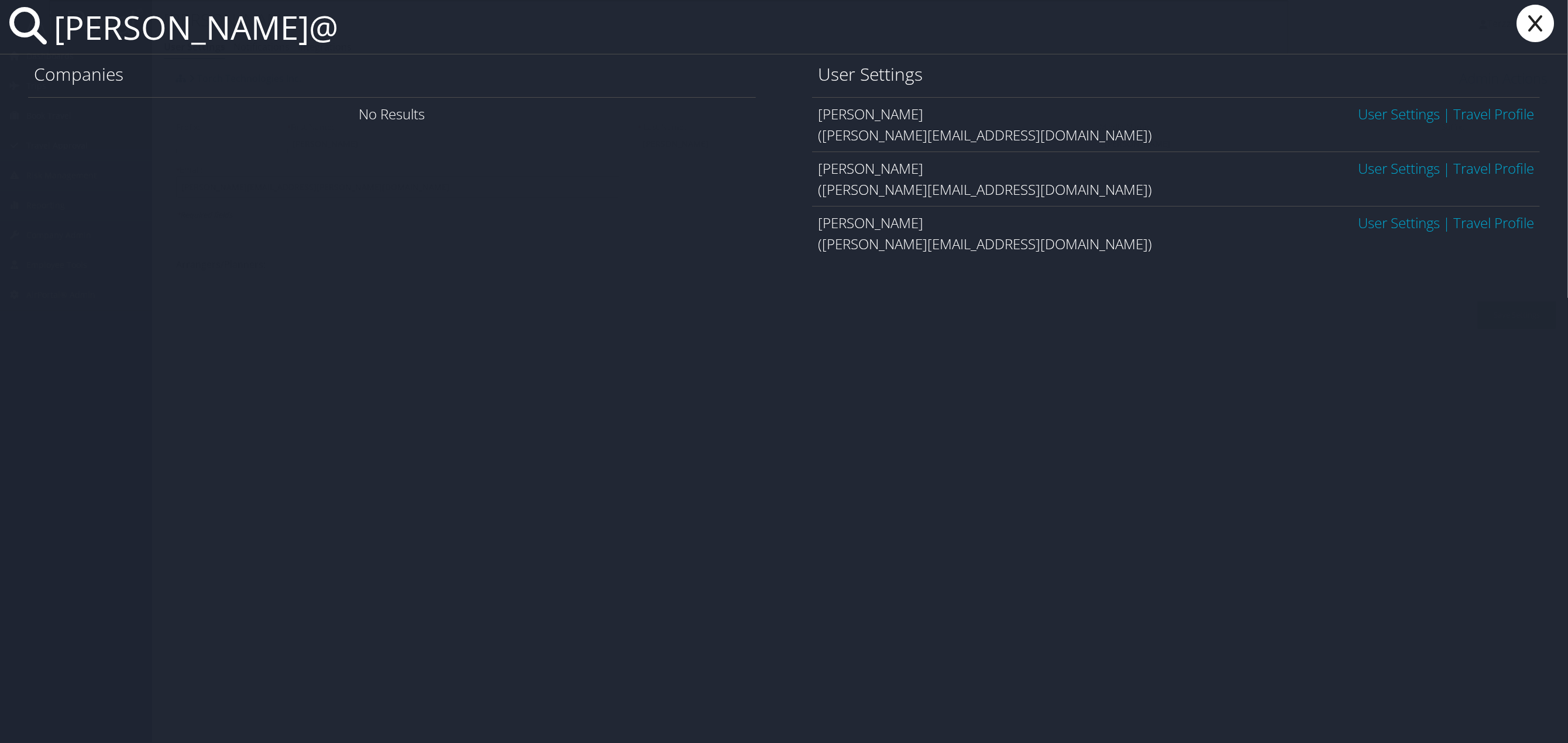
type input "lawson@"
click at [1382, 224] on link "User Settings" at bounding box center [1398, 222] width 82 height 19
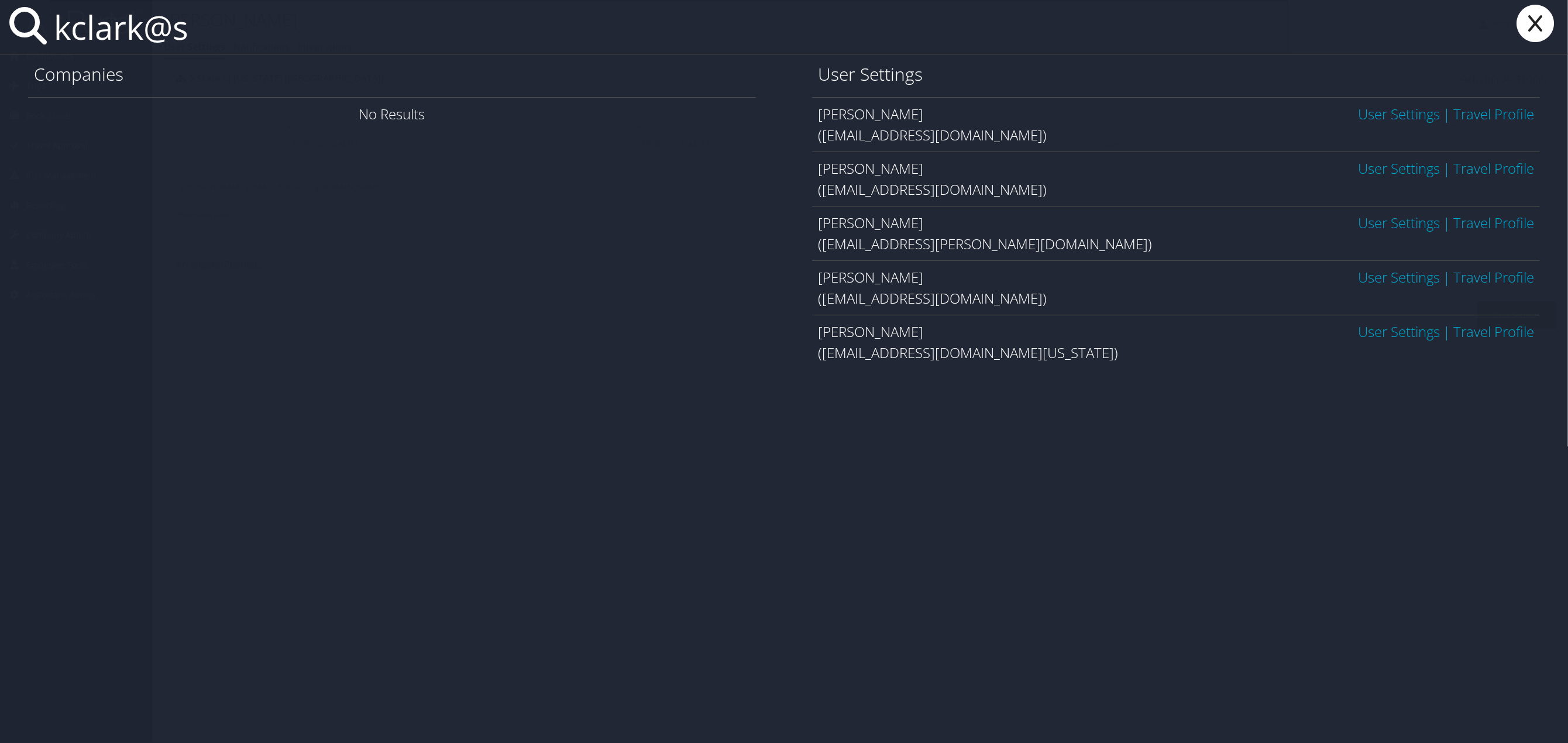
type input "kclark@s"
click at [1378, 175] on link "User Settings" at bounding box center [1398, 168] width 82 height 19
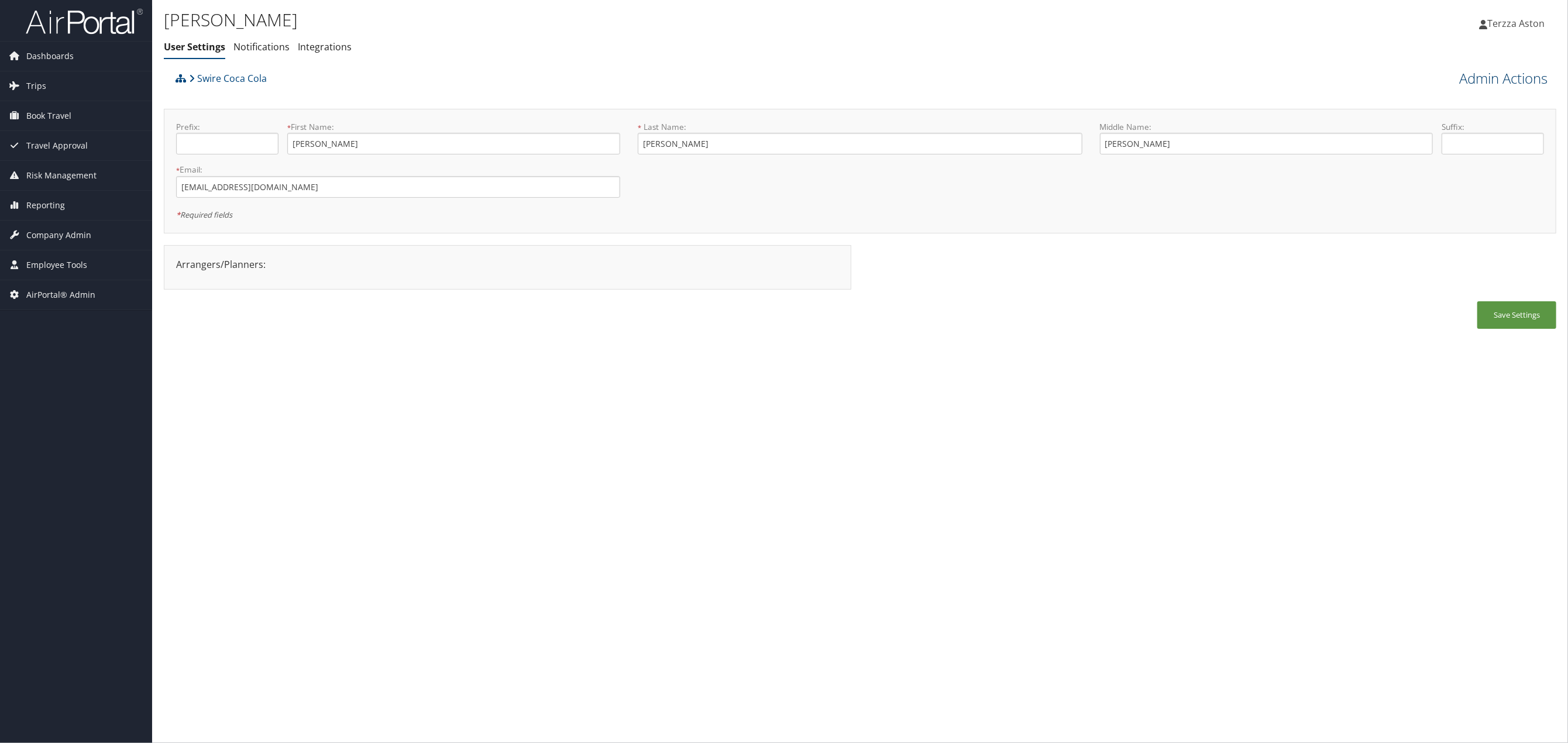
click at [1497, 78] on link "Admin Actions" at bounding box center [1503, 78] width 88 height 20
click at [1457, 138] on link "User Technology Settings" at bounding box center [1470, 140] width 154 height 20
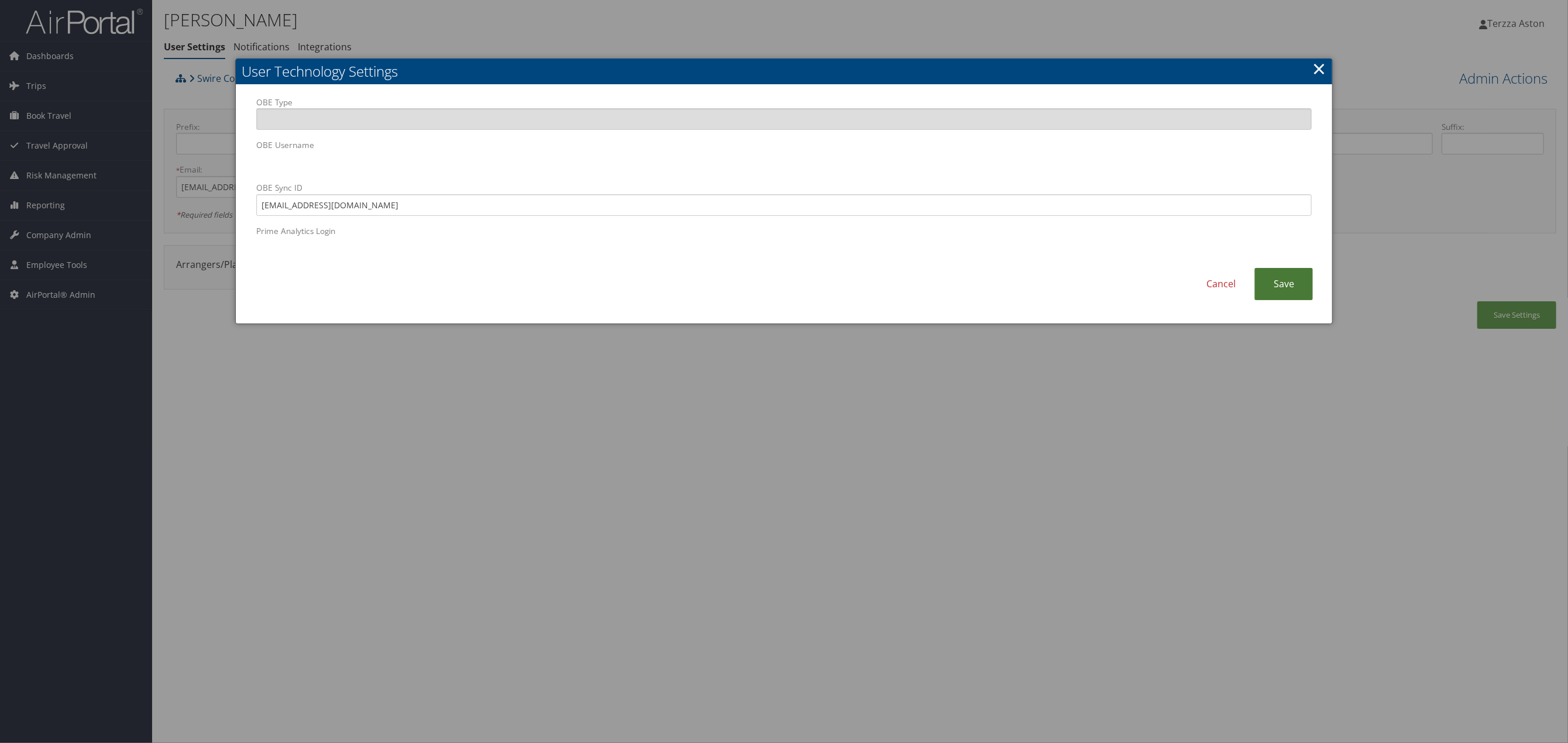
click at [1275, 291] on link "Save" at bounding box center [1283, 283] width 58 height 32
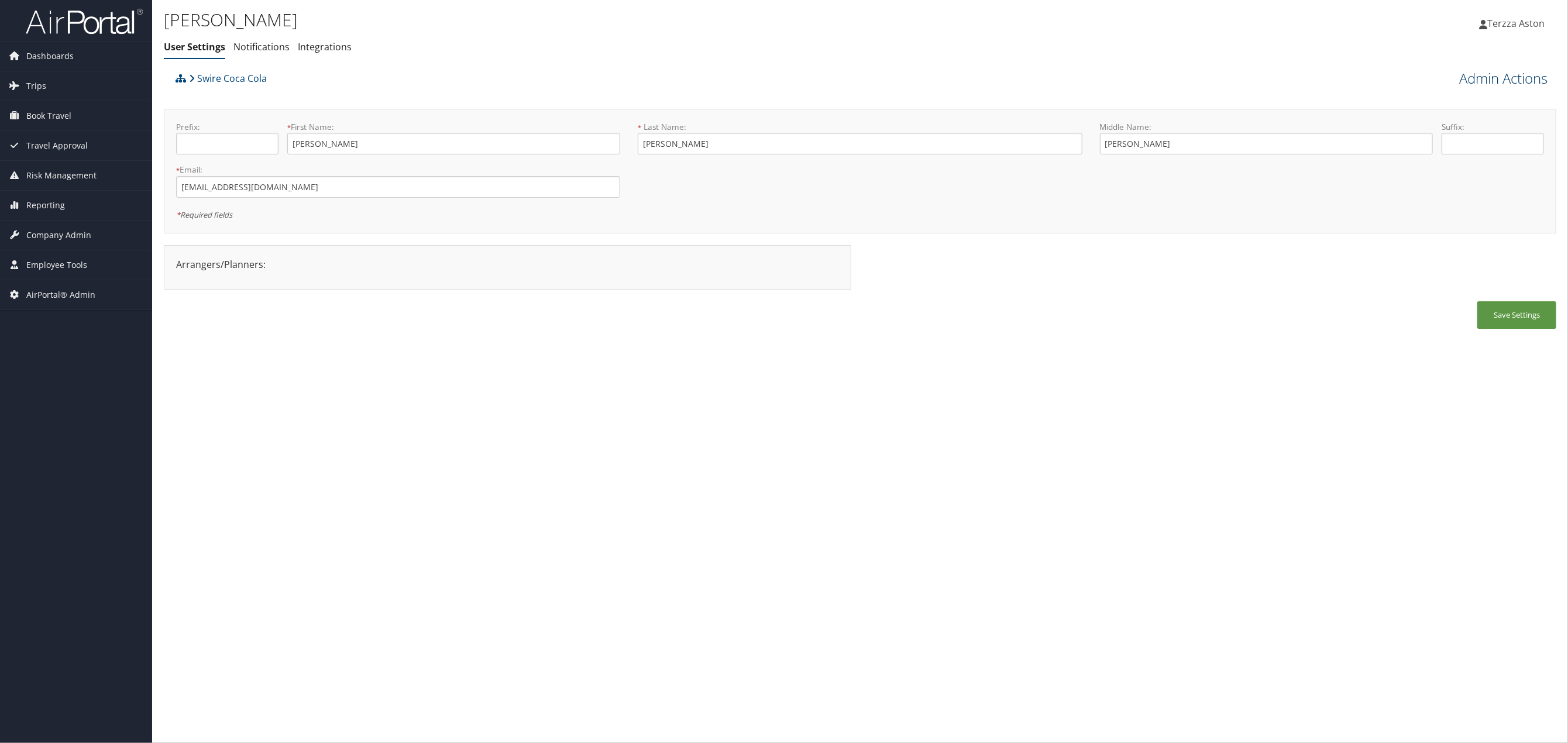
click at [1501, 82] on link "Admin Actions" at bounding box center [1503, 78] width 88 height 20
click at [1476, 140] on link "User Technology Settings" at bounding box center [1470, 140] width 154 height 20
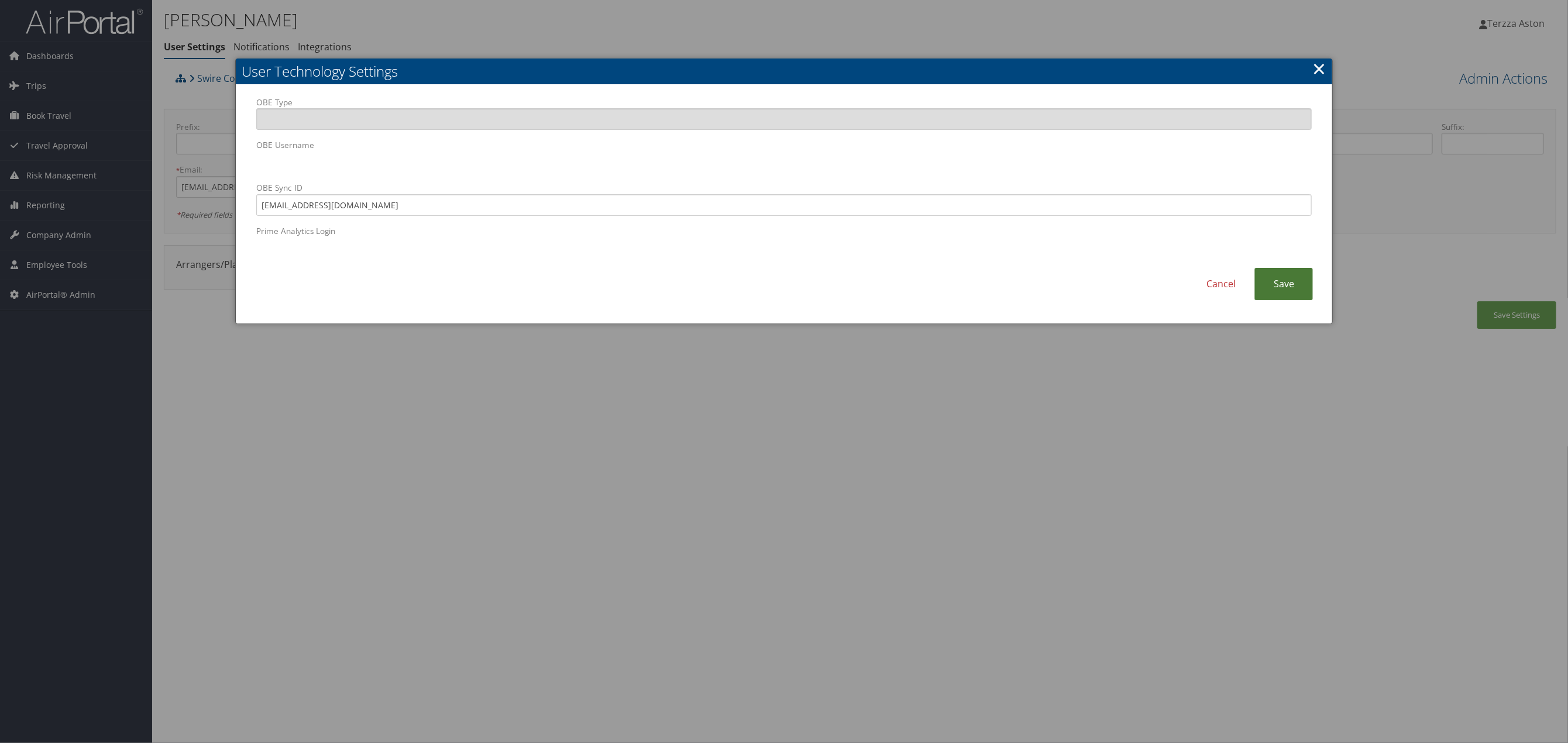
click at [1283, 282] on link "Save" at bounding box center [1283, 283] width 58 height 32
